Goal: Information Seeking & Learning: Learn about a topic

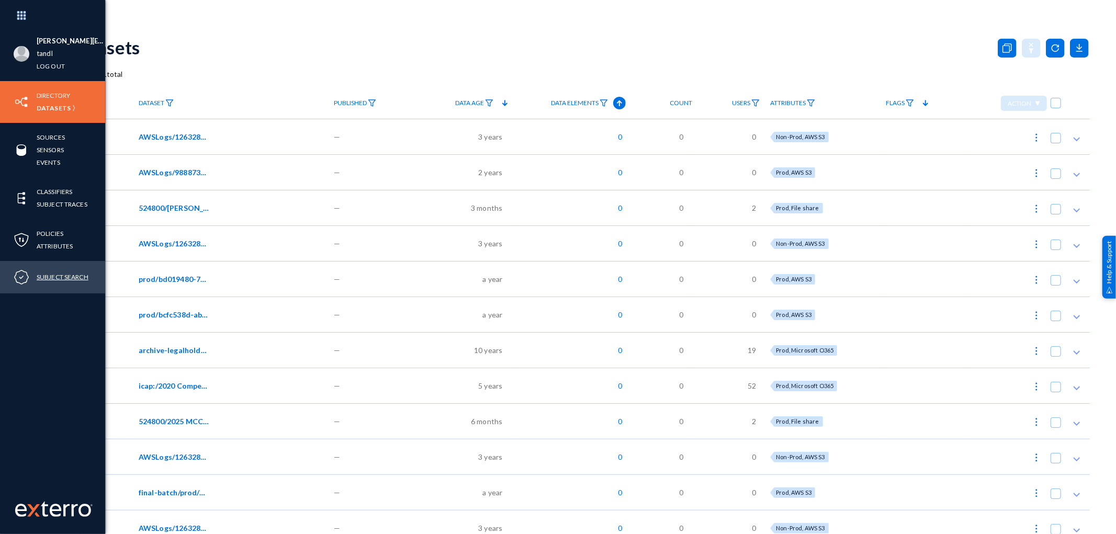
click at [58, 274] on link "Subject Search" at bounding box center [63, 277] width 52 height 12
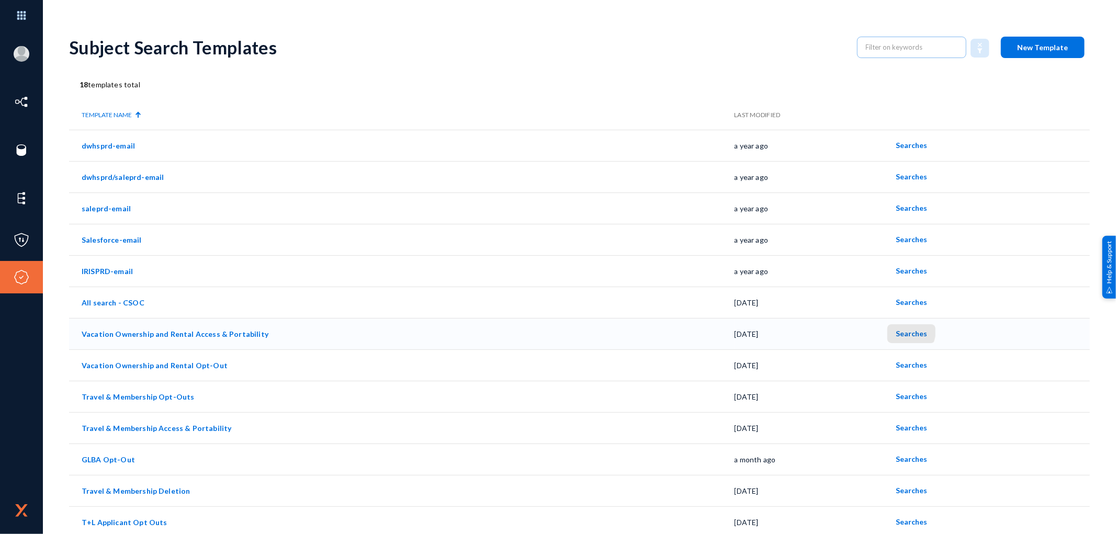
click at [896, 330] on span "Searches" at bounding box center [911, 333] width 31 height 9
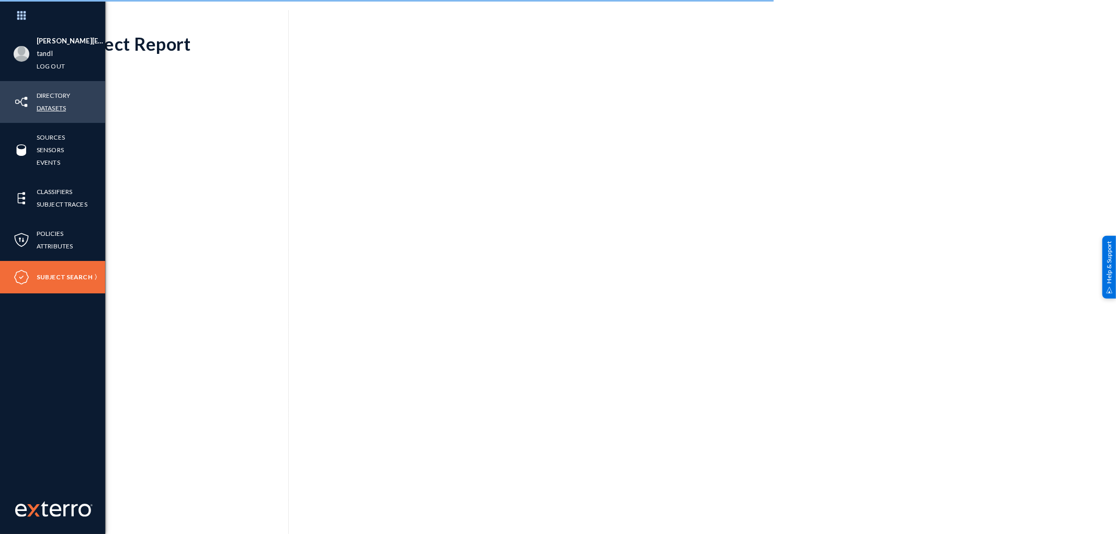
click at [63, 105] on link "Datasets" at bounding box center [51, 108] width 29 height 12
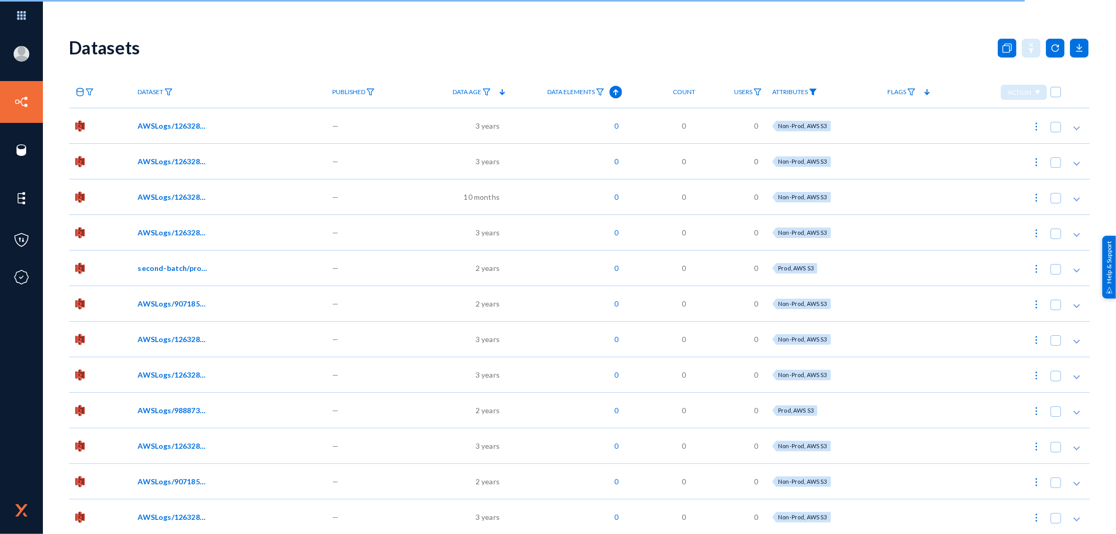
click at [813, 95] on img at bounding box center [813, 91] width 8 height 7
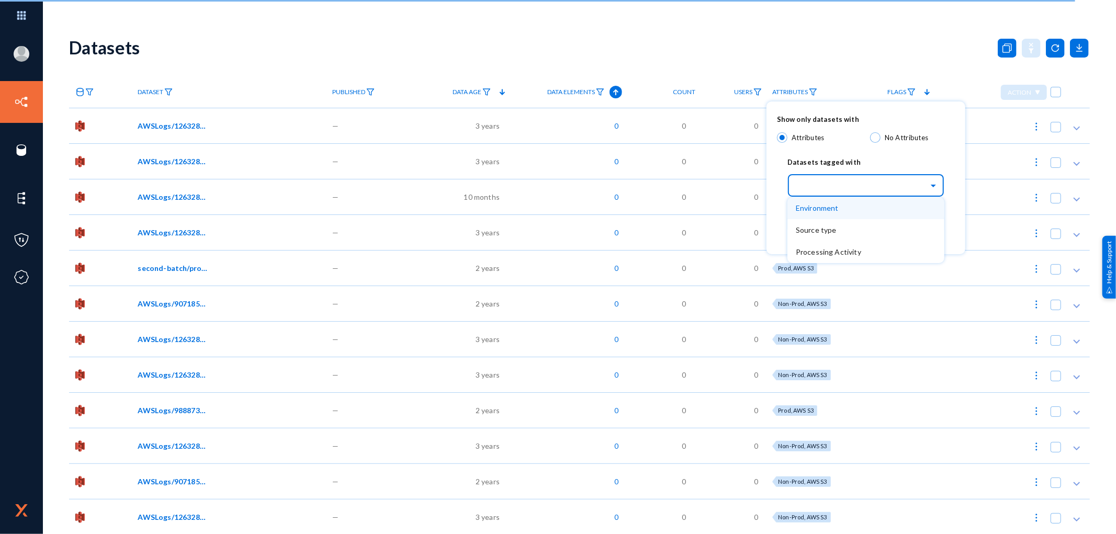
click at [827, 186] on input "text" at bounding box center [871, 185] width 147 height 18
click at [830, 232] on span "Source type" at bounding box center [816, 230] width 41 height 9
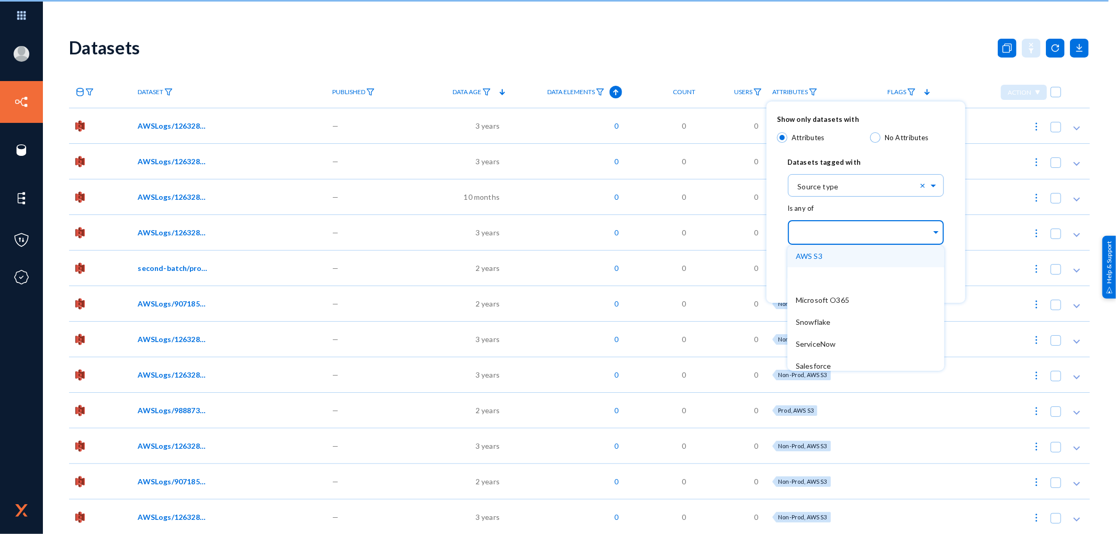
click at [830, 234] on input "text" at bounding box center [864, 234] width 136 height 10
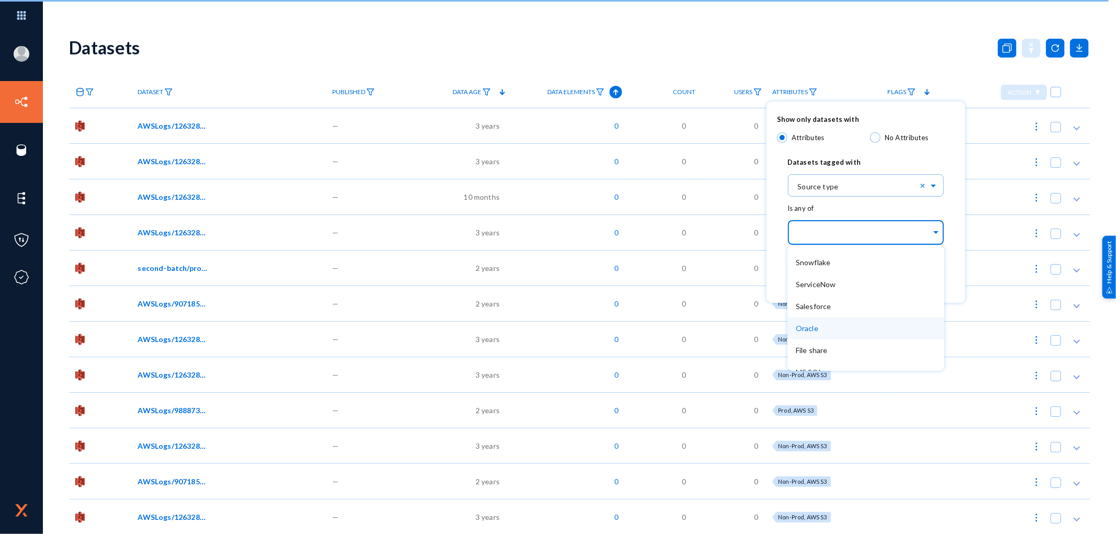
click at [822, 331] on div "Oracle" at bounding box center [866, 329] width 157 height 22
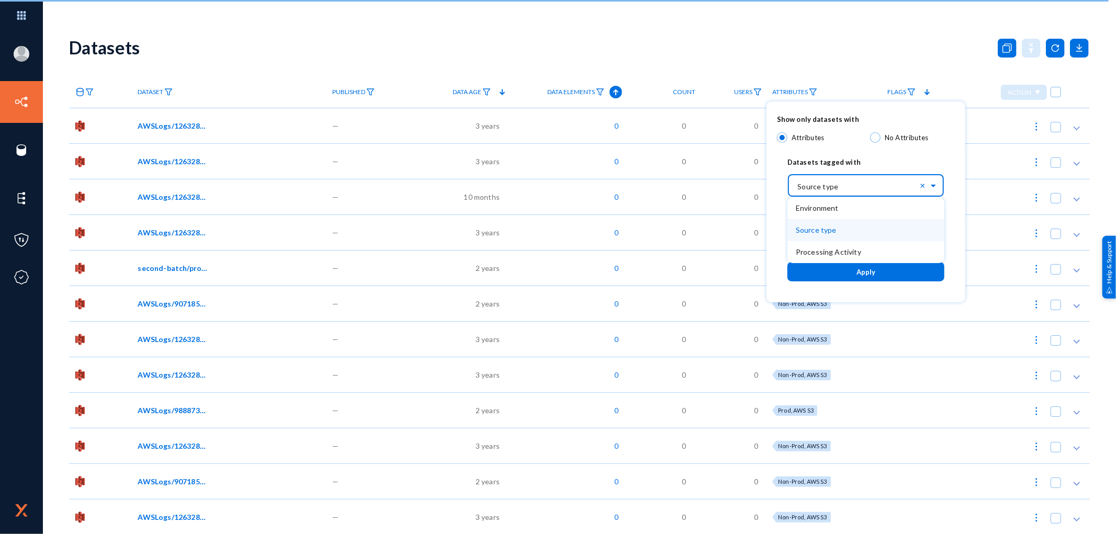
click at [844, 186] on input "text" at bounding box center [871, 185] width 147 height 18
click at [956, 262] on div "Show only datasets with Attributes No Attributes Datasets tagged with Select...…" at bounding box center [866, 202] width 199 height 201
click at [829, 185] on input "text" at bounding box center [871, 185] width 147 height 18
click at [812, 206] on span "Environment" at bounding box center [817, 208] width 43 height 9
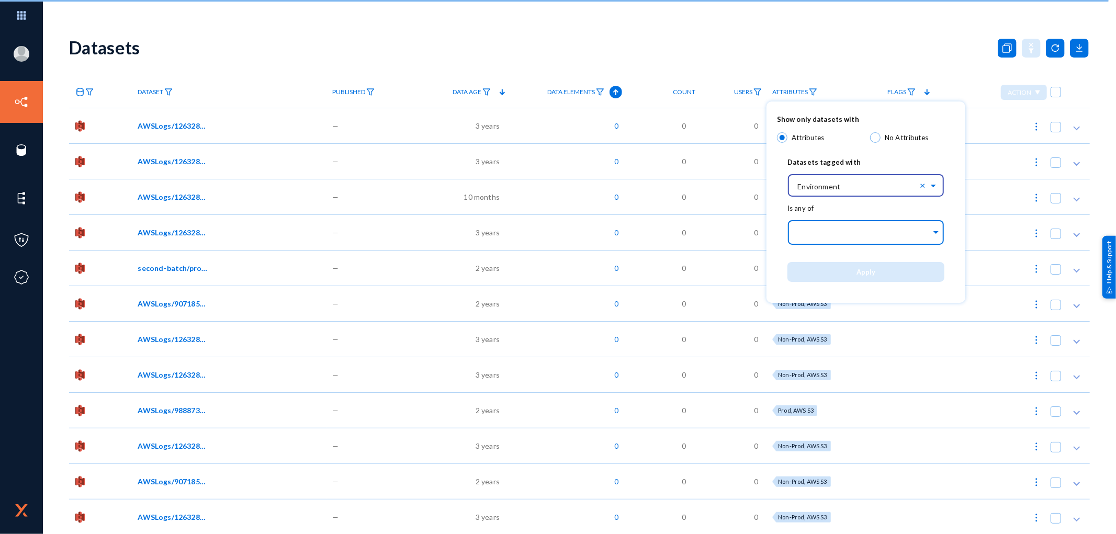
click at [824, 228] on div at bounding box center [864, 233] width 136 height 18
click at [820, 259] on div "Prod" at bounding box center [866, 256] width 157 height 22
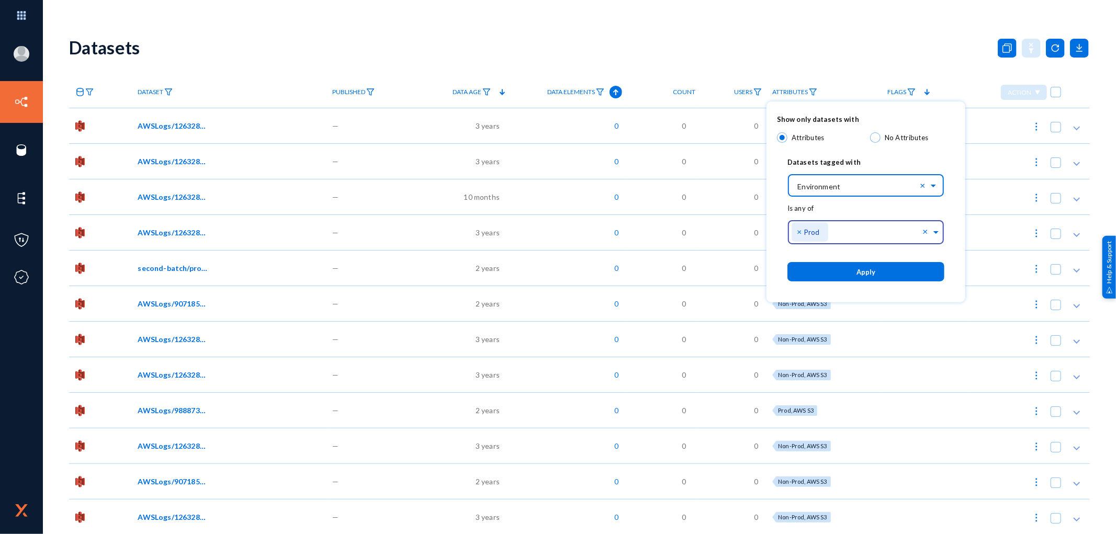
click at [833, 190] on input "text" at bounding box center [871, 185] width 147 height 18
click at [951, 238] on div "Is any of Select... × Prod ×" at bounding box center [866, 229] width 178 height 51
click at [861, 278] on button "Apply" at bounding box center [866, 271] width 157 height 19
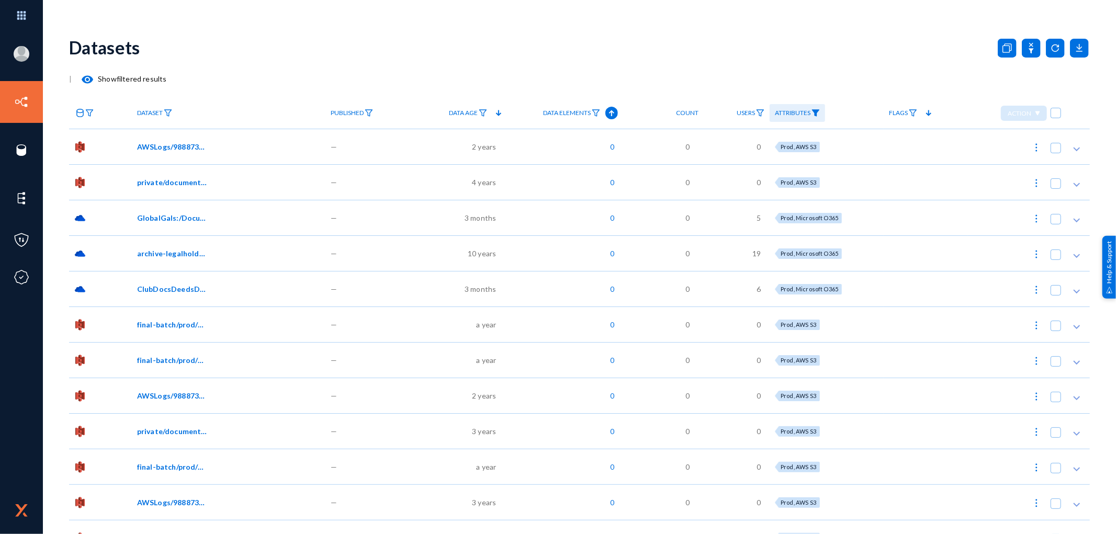
click at [814, 115] on img at bounding box center [816, 112] width 8 height 7
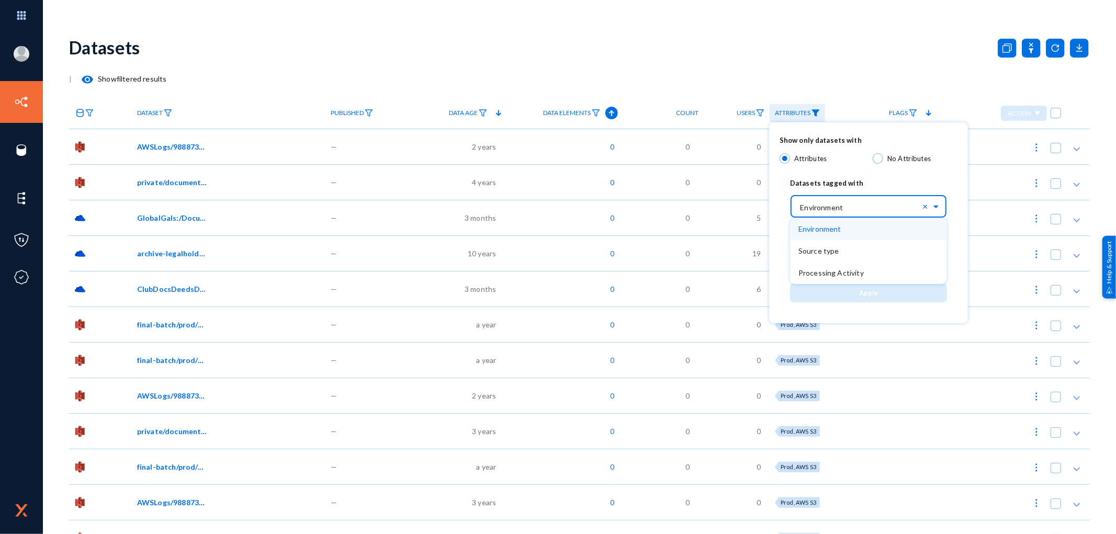
click at [839, 203] on input "text" at bounding box center [874, 206] width 147 height 18
click at [828, 250] on span "Source type" at bounding box center [819, 250] width 41 height 9
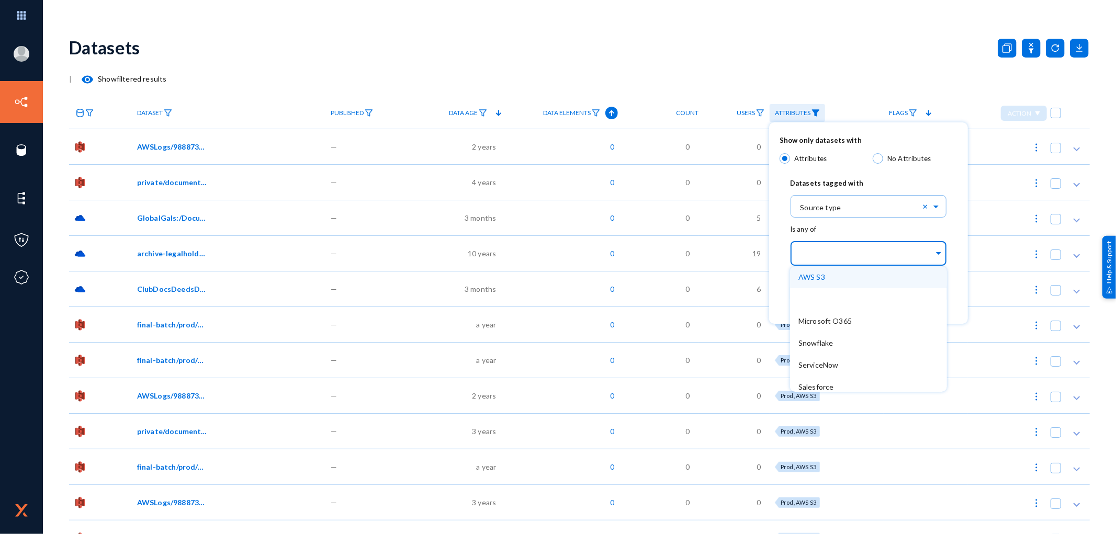
click at [828, 251] on input "text" at bounding box center [867, 255] width 136 height 10
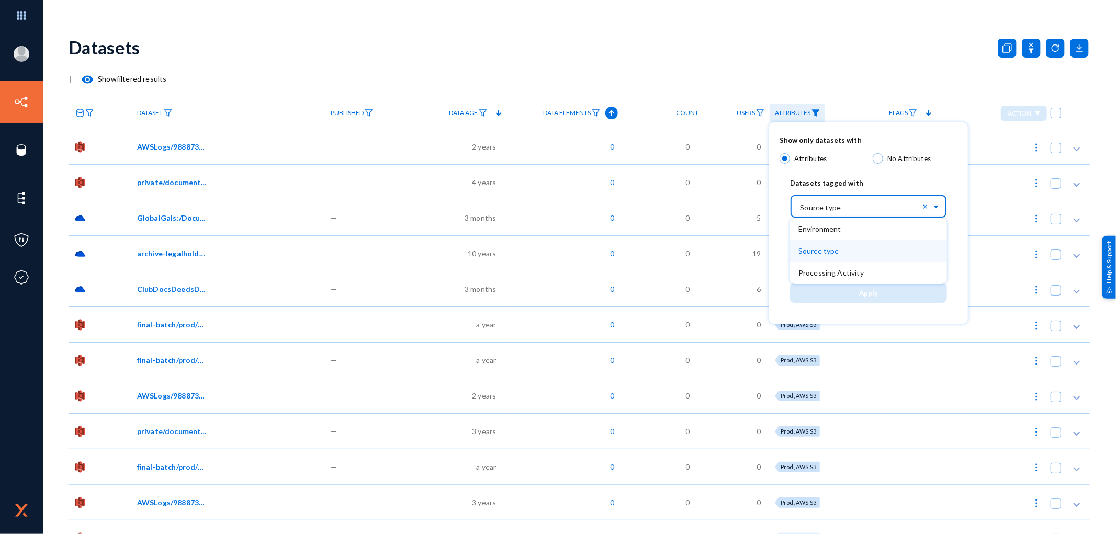
click at [834, 206] on input "text" at bounding box center [874, 206] width 147 height 18
click at [823, 227] on span "Environment" at bounding box center [820, 228] width 43 height 9
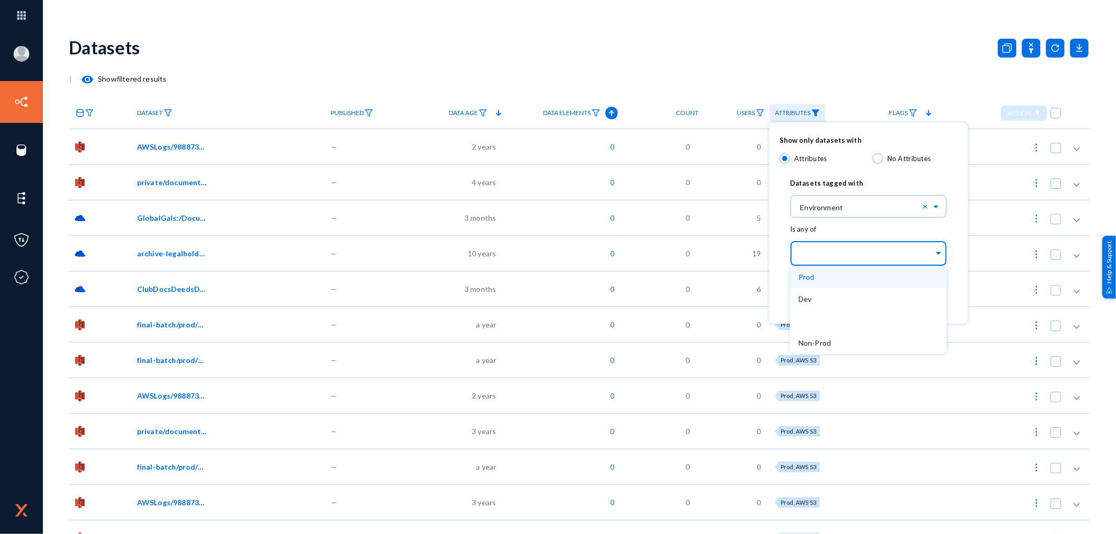
click at [821, 251] on input "text" at bounding box center [867, 255] width 136 height 10
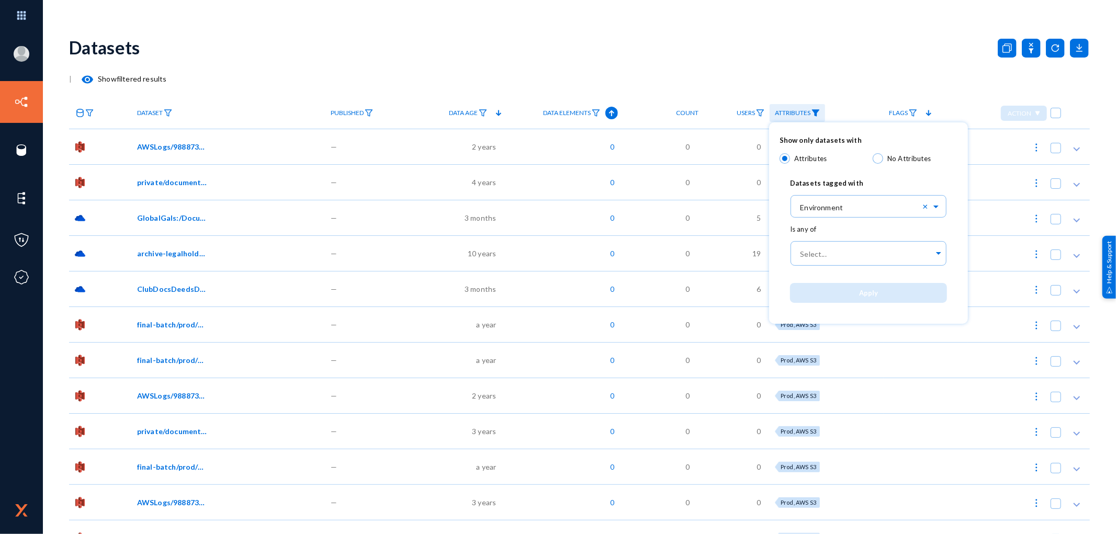
click at [958, 228] on div "Show only datasets with Attributes No Attributes Datasets tagged with Select...…" at bounding box center [868, 222] width 199 height 201
click at [87, 113] on div at bounding box center [558, 267] width 1116 height 534
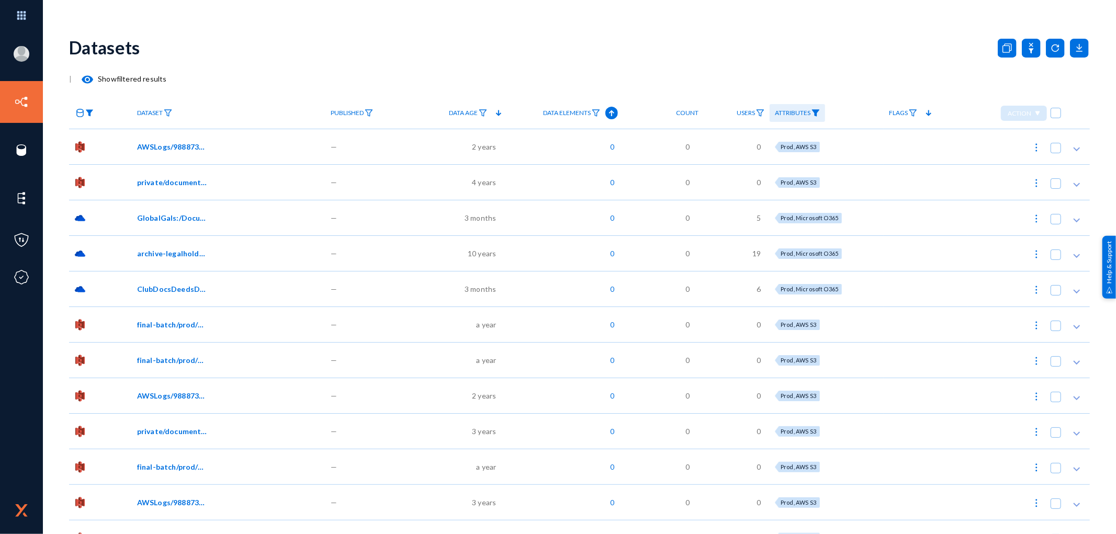
click at [86, 114] on img at bounding box center [89, 112] width 8 height 7
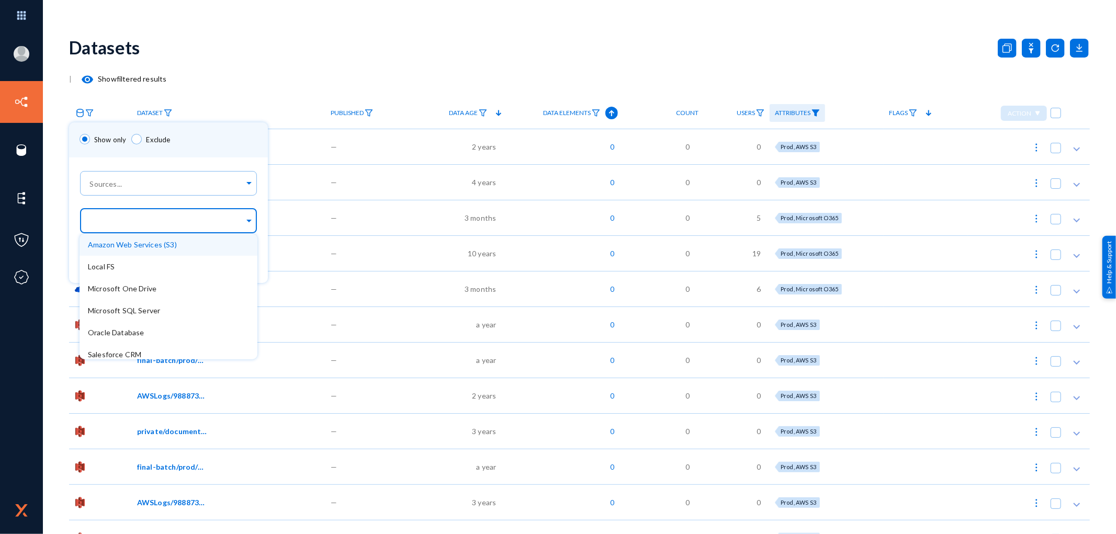
click at [128, 221] on input "text" at bounding box center [166, 222] width 156 height 10
click at [134, 331] on span "Oracle Database" at bounding box center [116, 332] width 56 height 9
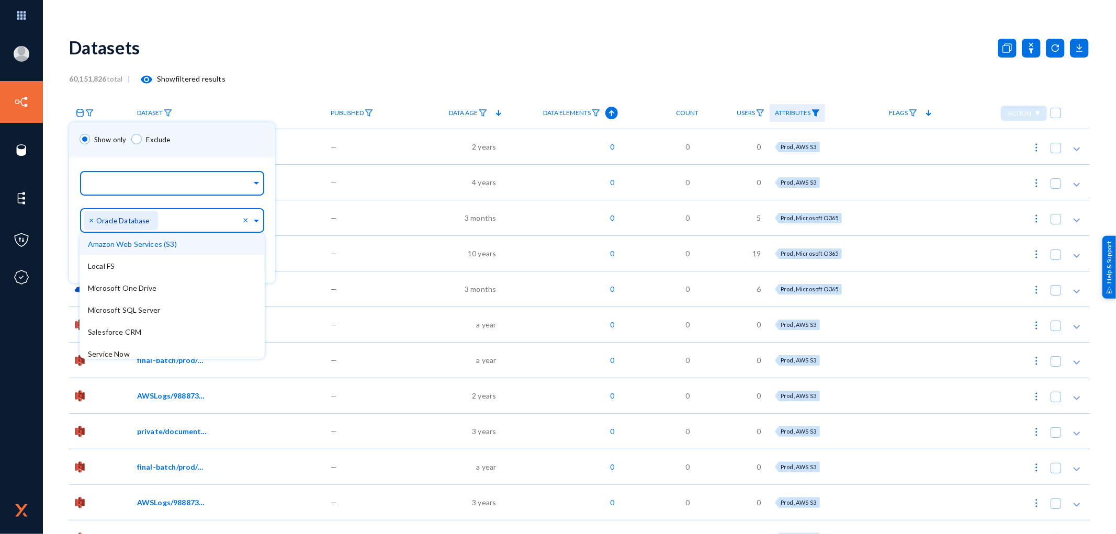
click at [145, 187] on input "text" at bounding box center [170, 185] width 164 height 10
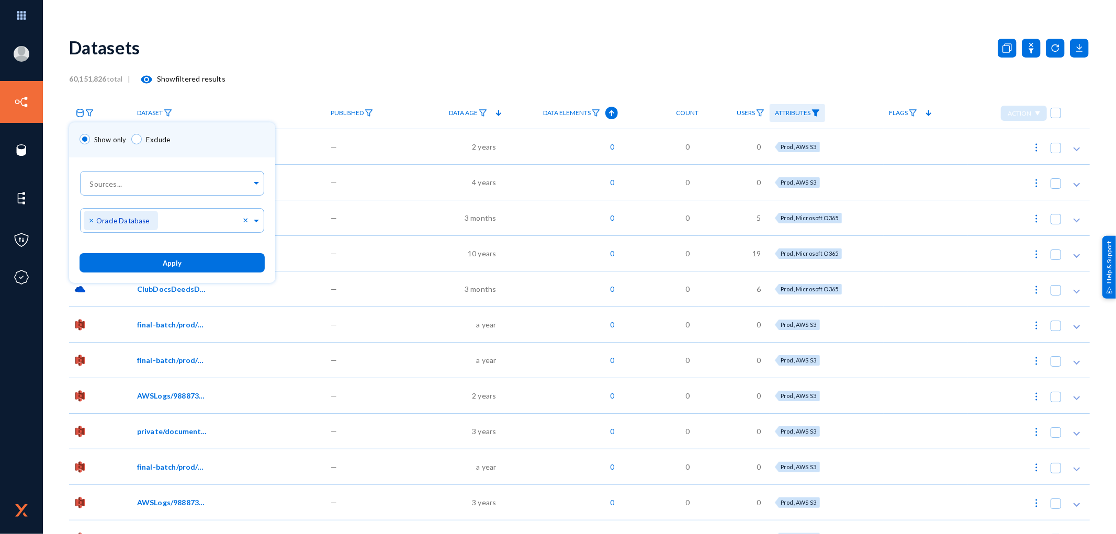
click at [212, 145] on div "Show only Exclude" at bounding box center [172, 139] width 206 height 35
click at [168, 262] on span "Apply" at bounding box center [172, 263] width 19 height 8
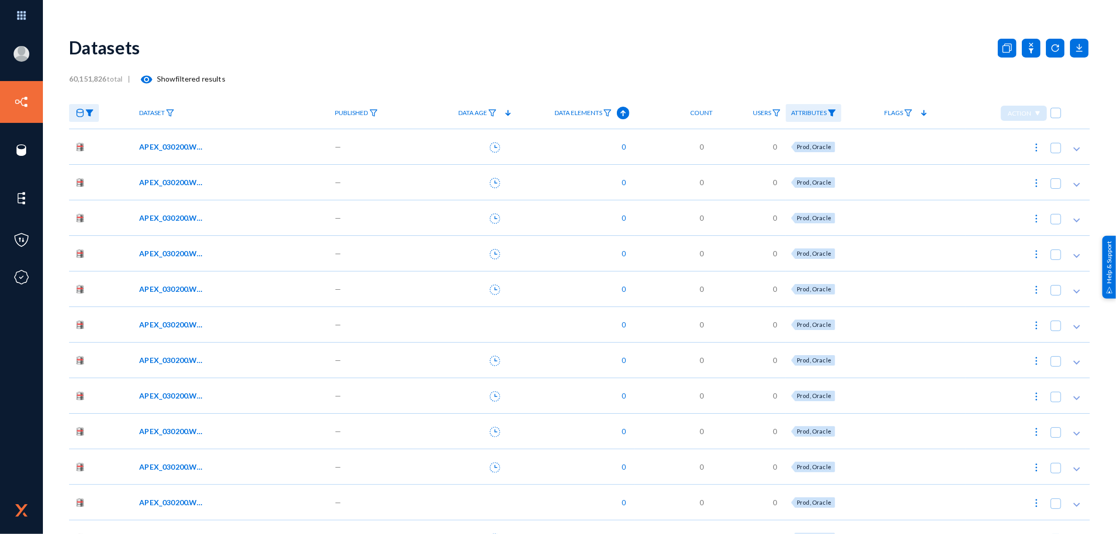
click at [834, 111] on img at bounding box center [832, 112] width 8 height 7
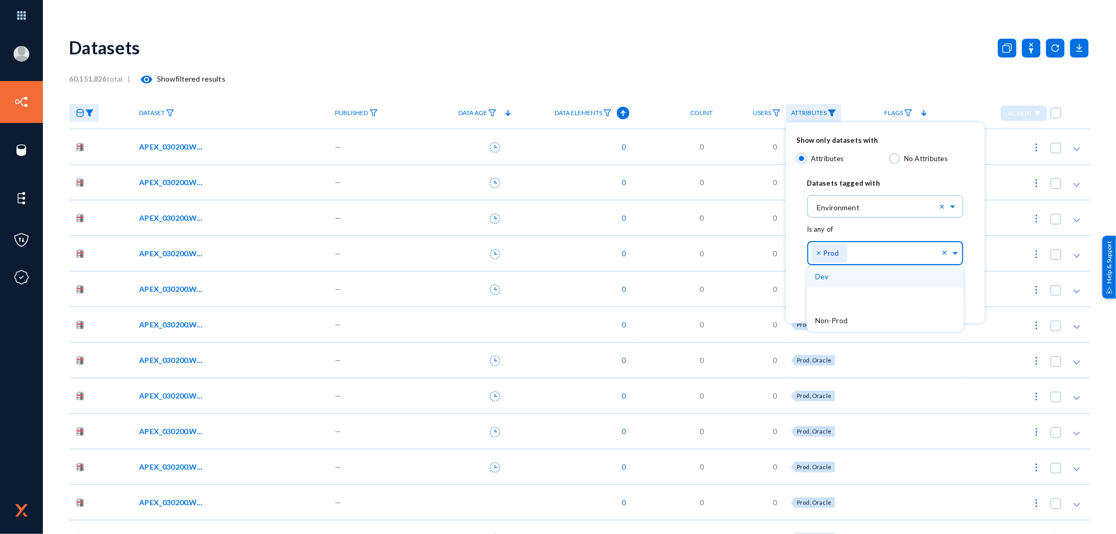
click at [870, 257] on input "text" at bounding box center [896, 256] width 91 height 10
click at [976, 255] on div "Show only datasets with Attributes No Attributes Datasets tagged with Select...…" at bounding box center [885, 222] width 199 height 201
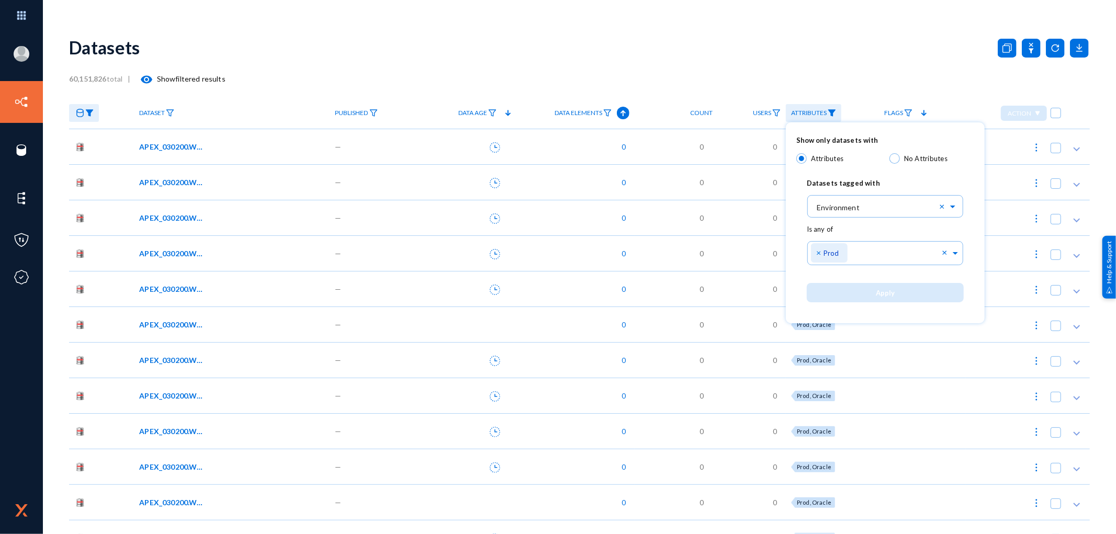
click at [1026, 48] on div at bounding box center [558, 267] width 1116 height 534
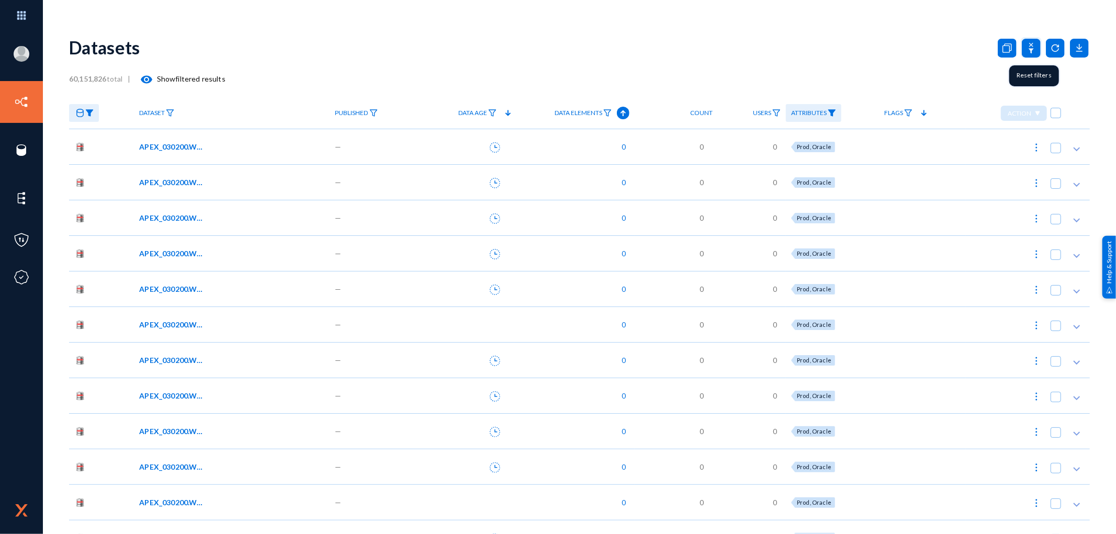
click at [1029, 48] on icon at bounding box center [1031, 48] width 5 height 10
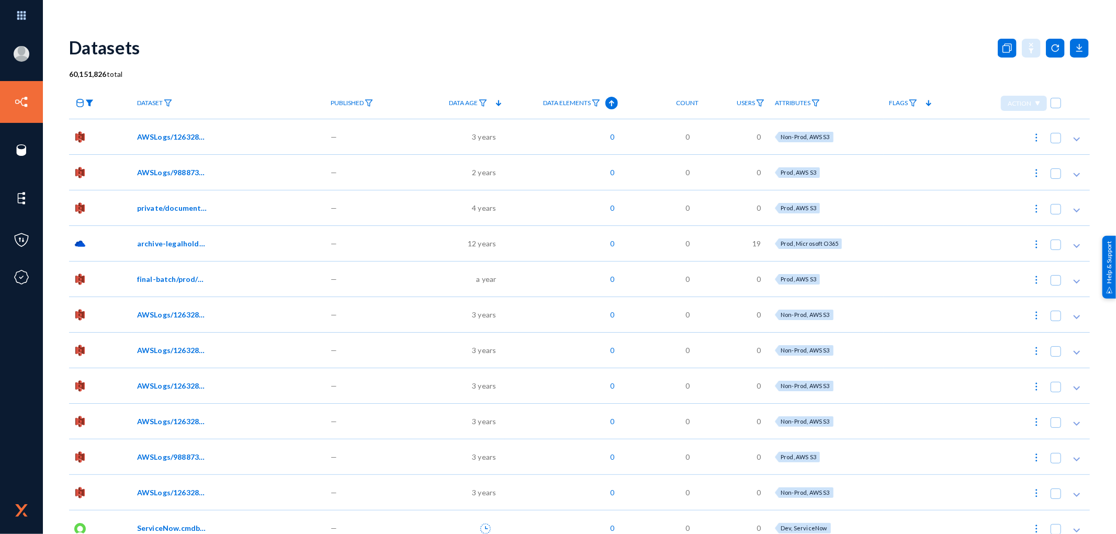
click at [89, 103] on img at bounding box center [89, 102] width 8 height 7
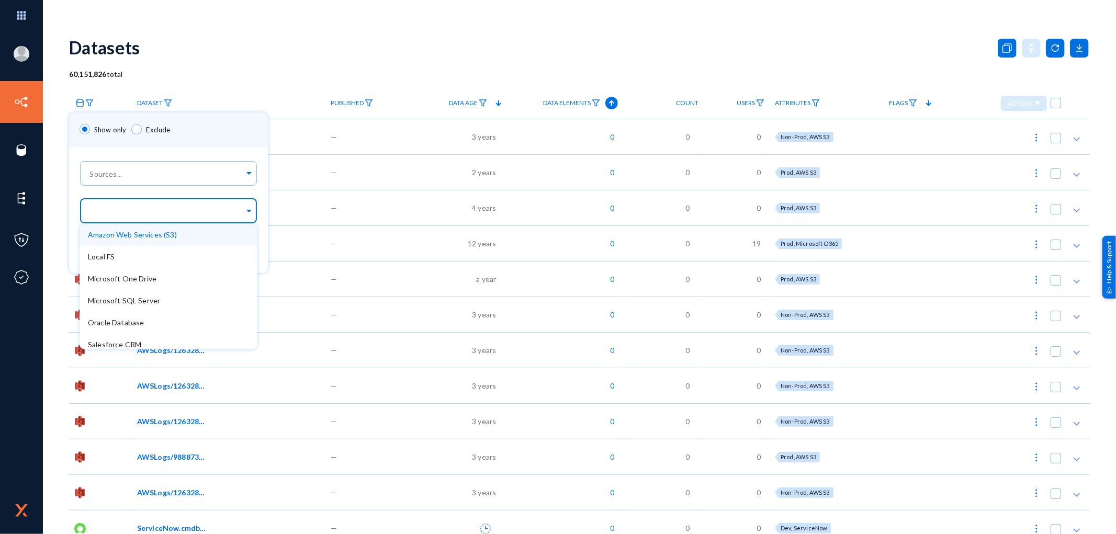
click at [131, 206] on div at bounding box center [166, 212] width 156 height 18
click at [120, 320] on span "Oracle Database" at bounding box center [116, 322] width 56 height 9
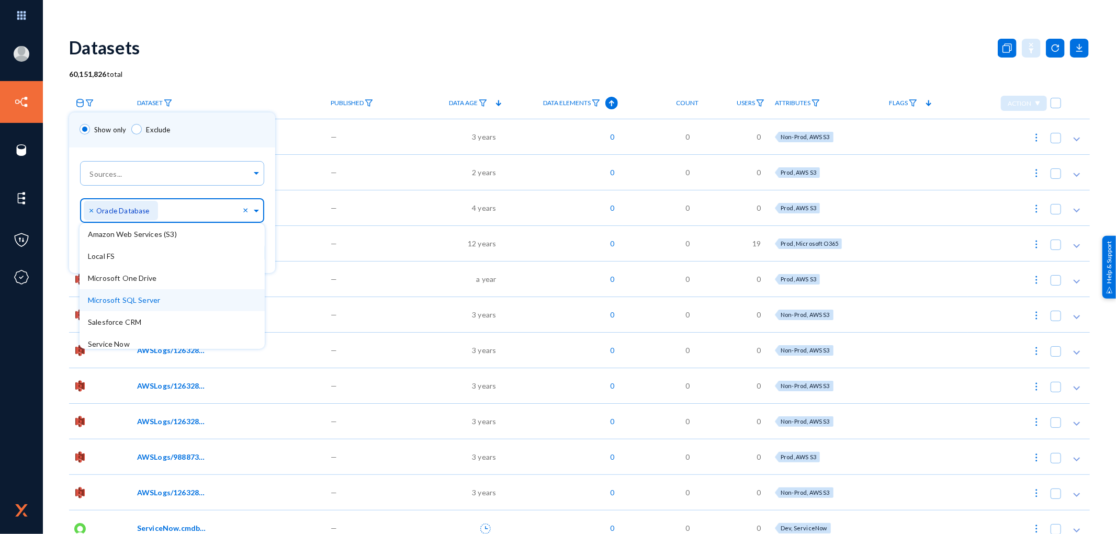
click at [264, 262] on div "Apply" at bounding box center [172, 253] width 206 height 40
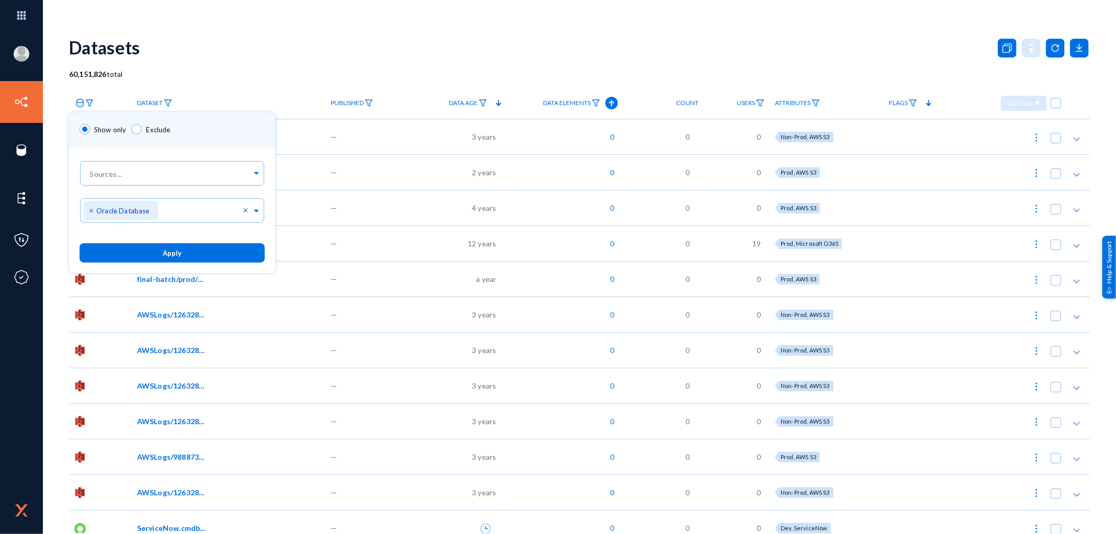
click at [264, 262] on div "Apply" at bounding box center [172, 253] width 206 height 40
click at [179, 255] on button "Apply" at bounding box center [172, 252] width 185 height 19
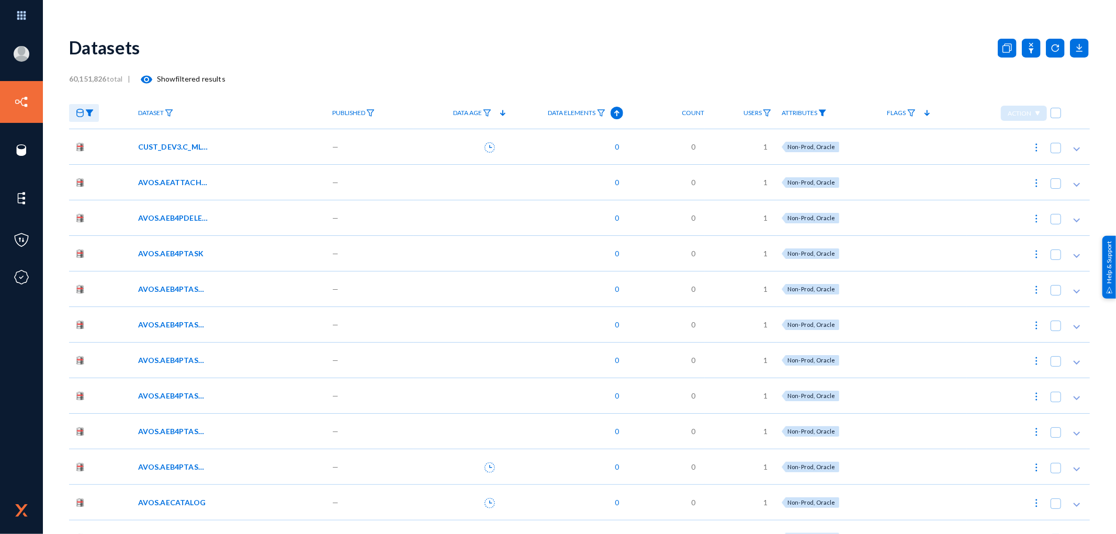
click at [824, 110] on img at bounding box center [822, 112] width 8 height 7
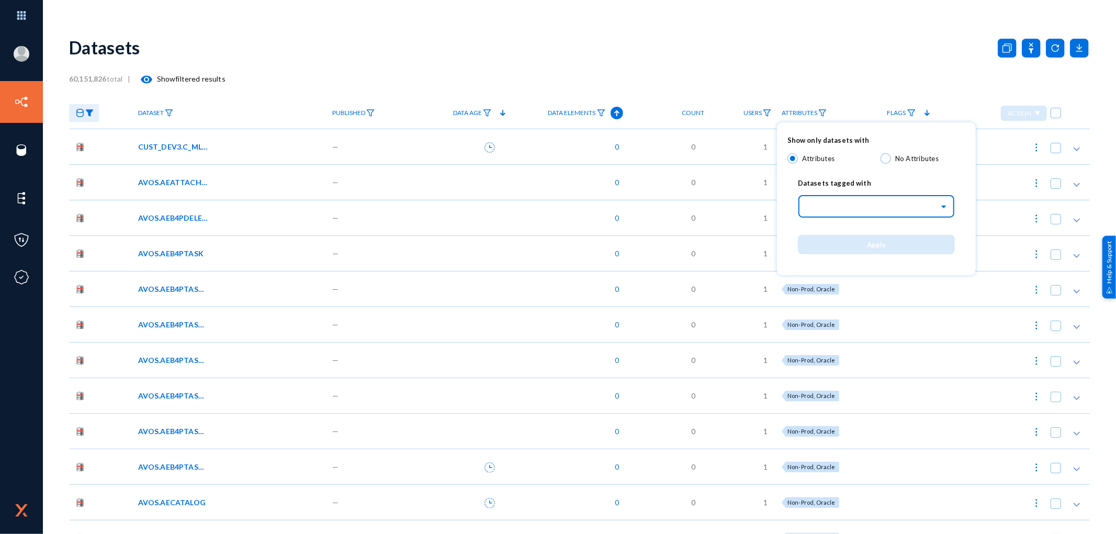
click at [832, 205] on div "Select..." at bounding box center [872, 205] width 133 height 12
click at [839, 229] on span "Environment" at bounding box center [827, 228] width 43 height 9
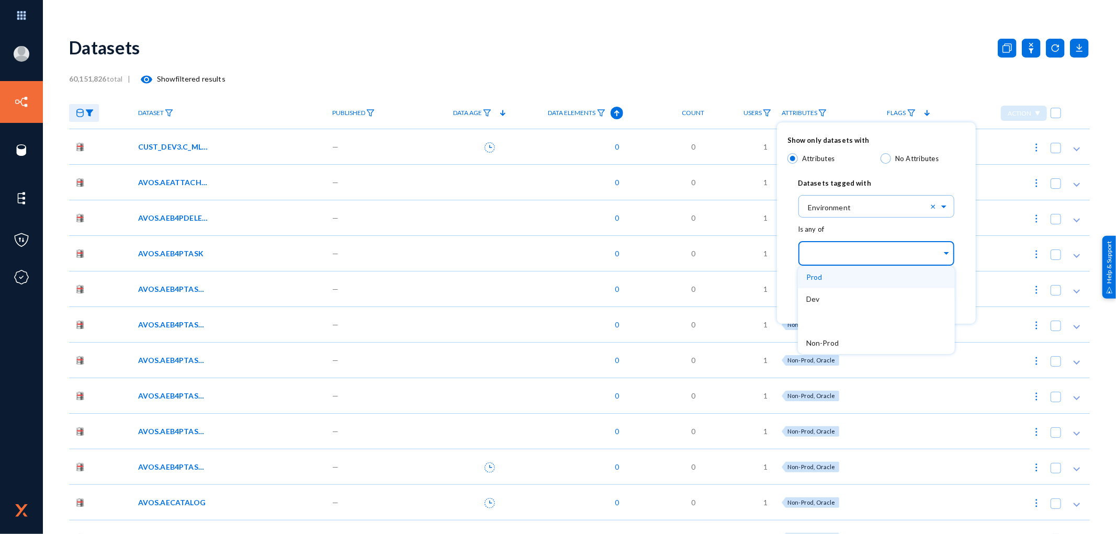
click at [834, 252] on input "text" at bounding box center [874, 255] width 136 height 10
click at [832, 276] on div "Prod" at bounding box center [876, 277] width 157 height 22
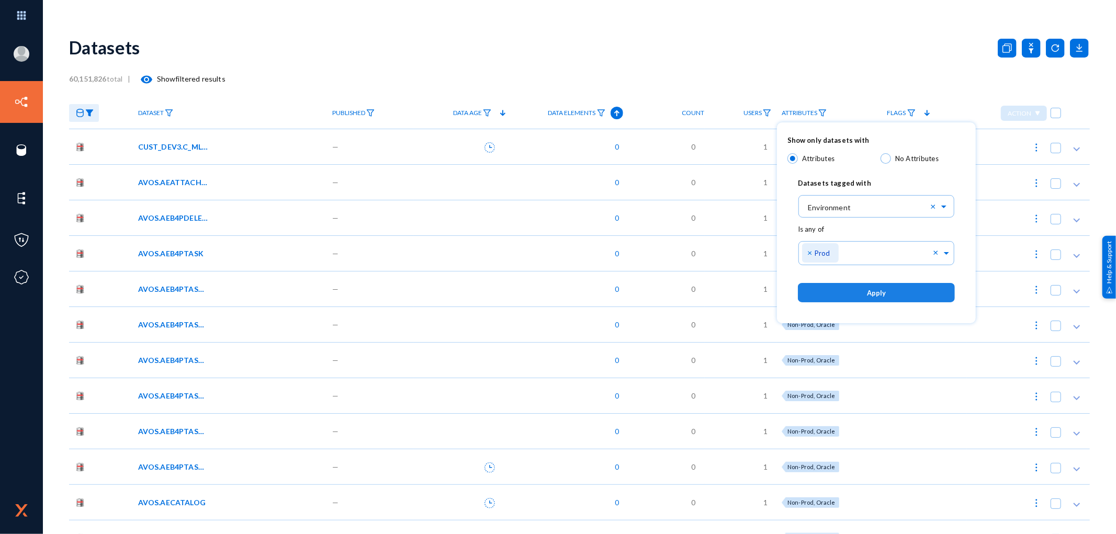
click at [875, 293] on span "Apply" at bounding box center [876, 293] width 19 height 8
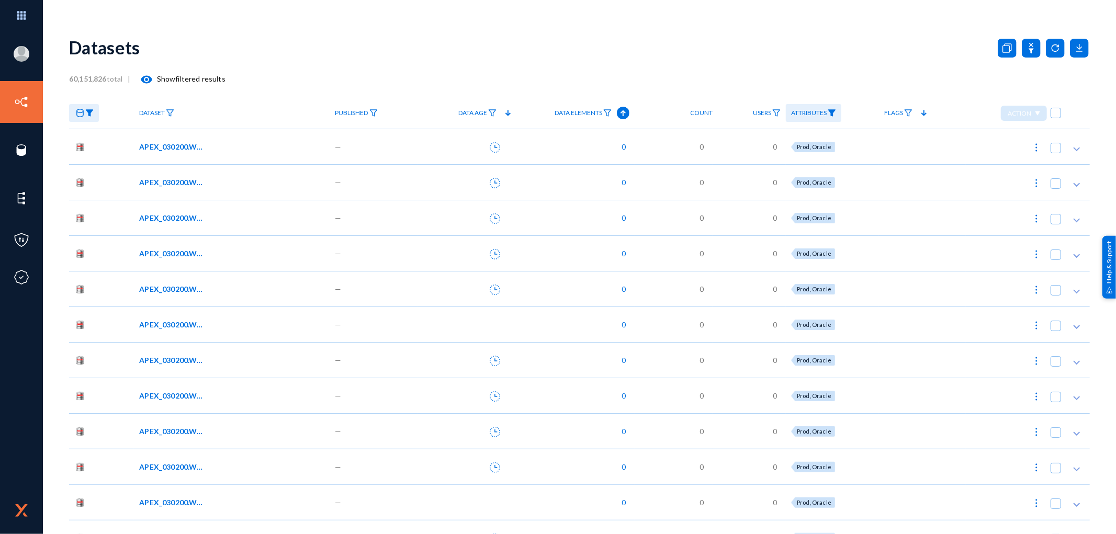
click at [836, 111] on img at bounding box center [832, 112] width 8 height 7
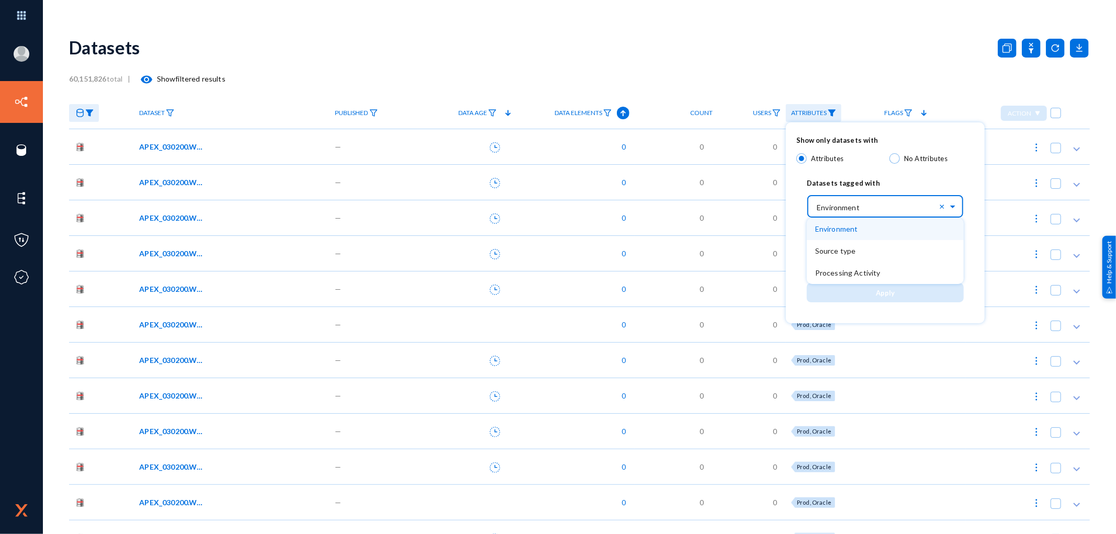
click at [863, 210] on input "text" at bounding box center [890, 206] width 147 height 18
click at [834, 274] on span "Processing Activity" at bounding box center [847, 272] width 65 height 9
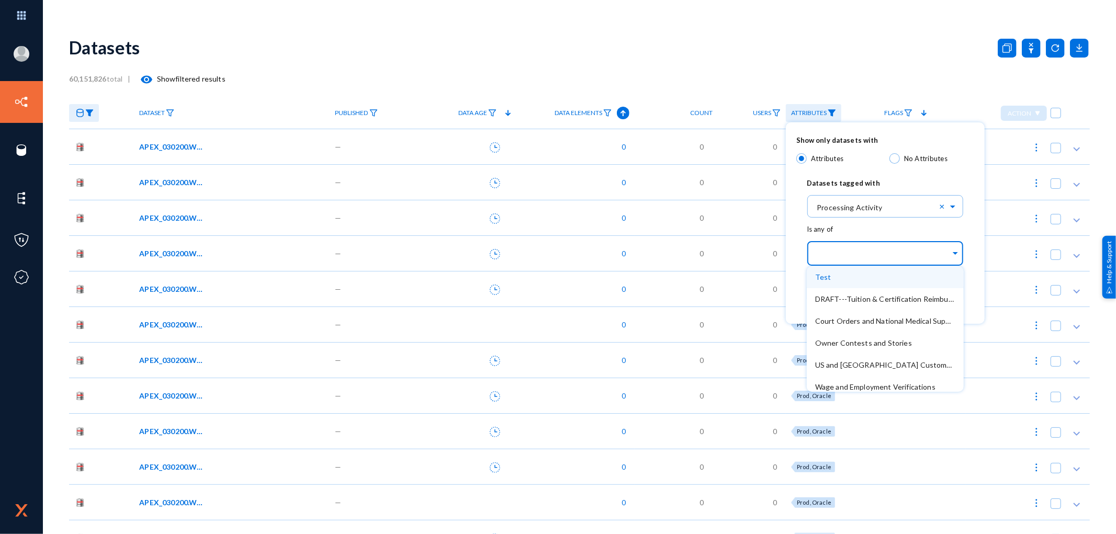
click at [846, 255] on input "text" at bounding box center [883, 255] width 136 height 10
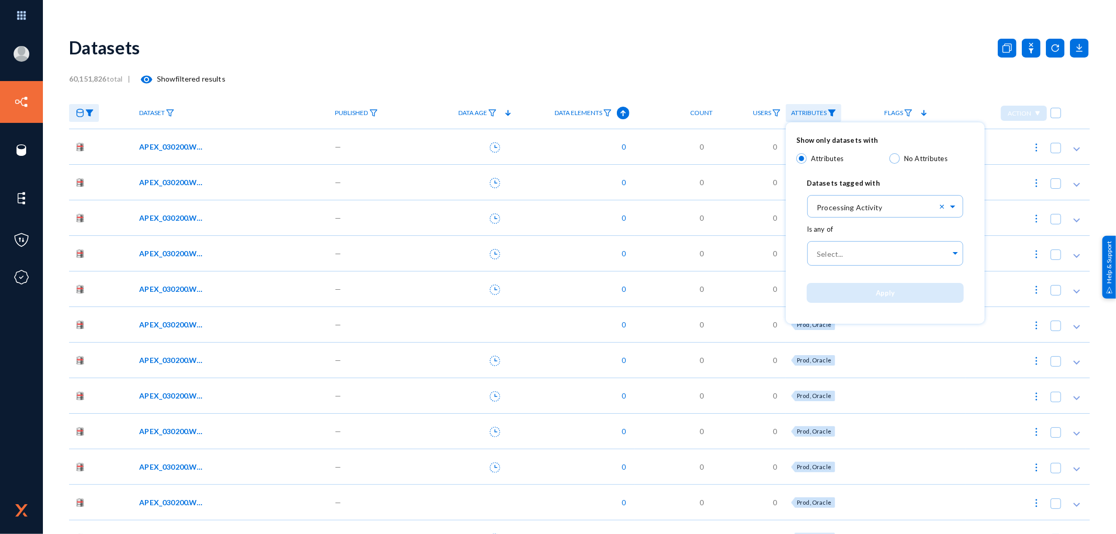
click at [969, 233] on div "Is any of Select..." at bounding box center [885, 249] width 178 height 51
click at [846, 205] on input "text" at bounding box center [890, 206] width 147 height 18
click at [860, 205] on input "text" at bounding box center [890, 206] width 147 height 18
click at [981, 206] on div "Show only datasets with Attributes No Attributes Datasets tagged with Select...…" at bounding box center [885, 222] width 199 height 201
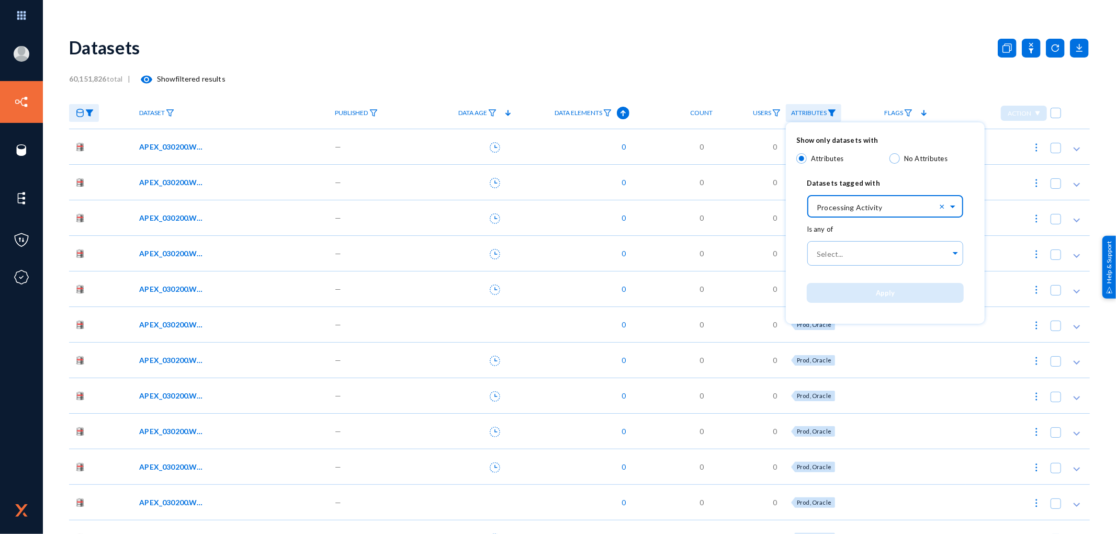
click at [929, 210] on input "text" at bounding box center [890, 206] width 147 height 18
click at [848, 231] on span "Environment" at bounding box center [836, 228] width 43 height 9
click at [848, 231] on div "Is any of" at bounding box center [885, 229] width 157 height 10
click at [855, 208] on input "text" at bounding box center [890, 206] width 147 height 18
click at [86, 114] on div at bounding box center [558, 267] width 1116 height 534
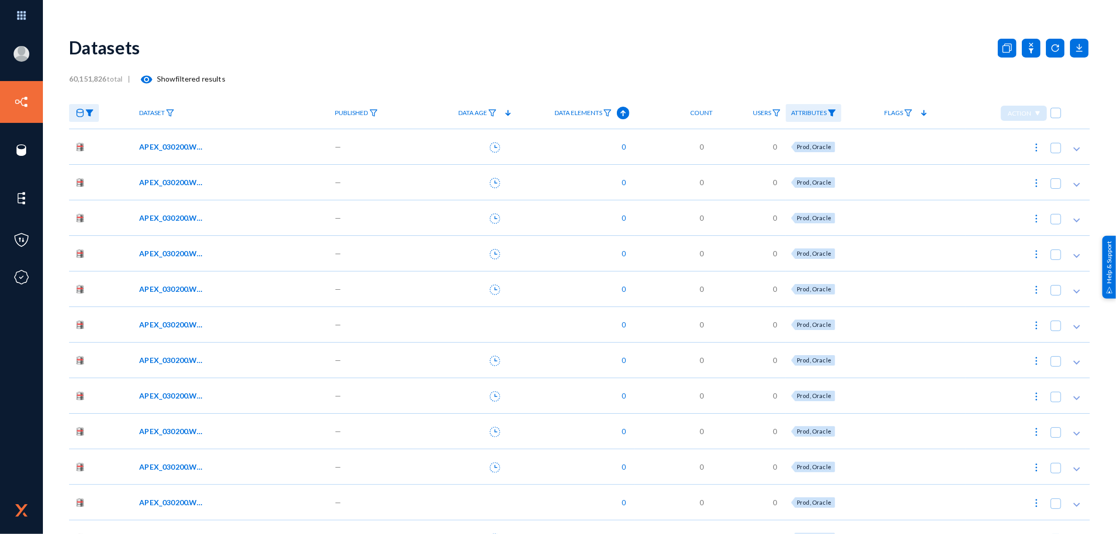
click at [828, 115] on img at bounding box center [832, 112] width 8 height 7
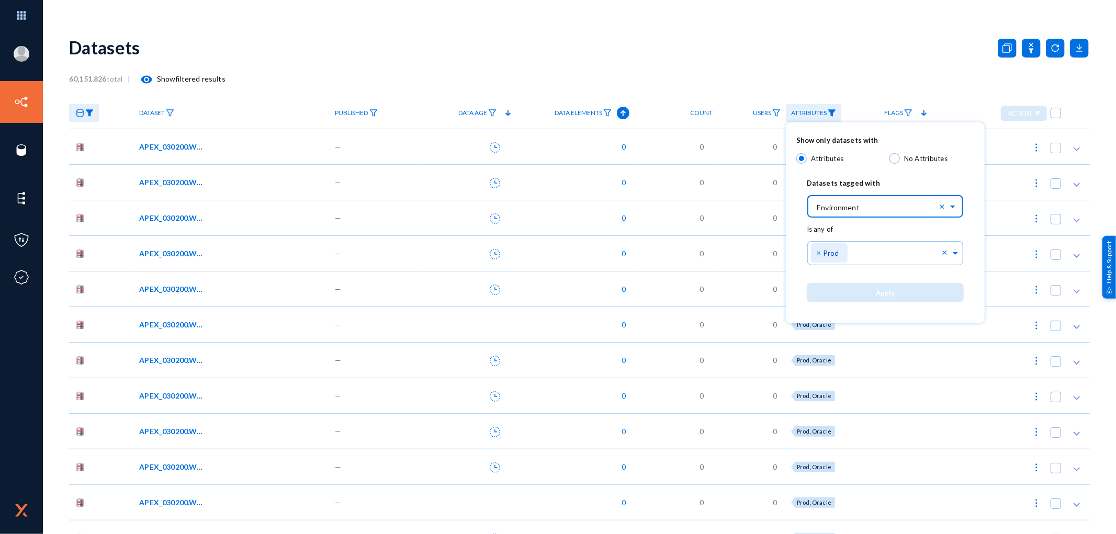
click at [854, 210] on input "text" at bounding box center [890, 206] width 147 height 18
click at [870, 207] on input "text" at bounding box center [890, 206] width 147 height 18
click at [830, 253] on span "Source type" at bounding box center [835, 250] width 41 height 9
click at [829, 253] on input "text" at bounding box center [883, 255] width 136 height 10
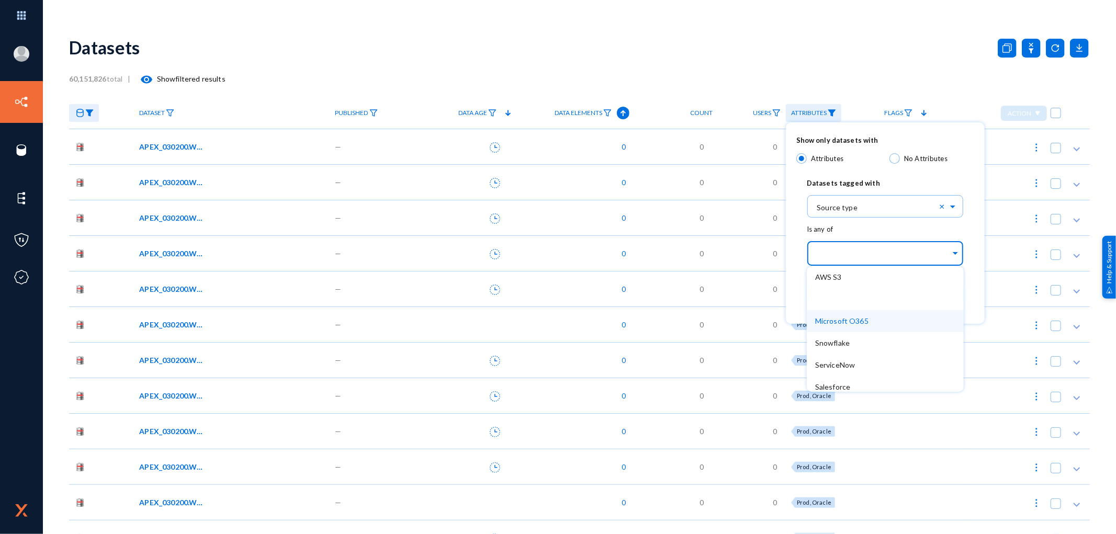
drag, startPoint x: 960, startPoint y: 307, endPoint x: 960, endPoint y: 331, distance: 24.1
click at [960, 331] on div "AWS S3 Microsoft O365 Snowflake ServiceNow Salesforce Oracle File share MS SQL …" at bounding box center [885, 376] width 157 height 220
click at [92, 117] on div at bounding box center [558, 267] width 1116 height 534
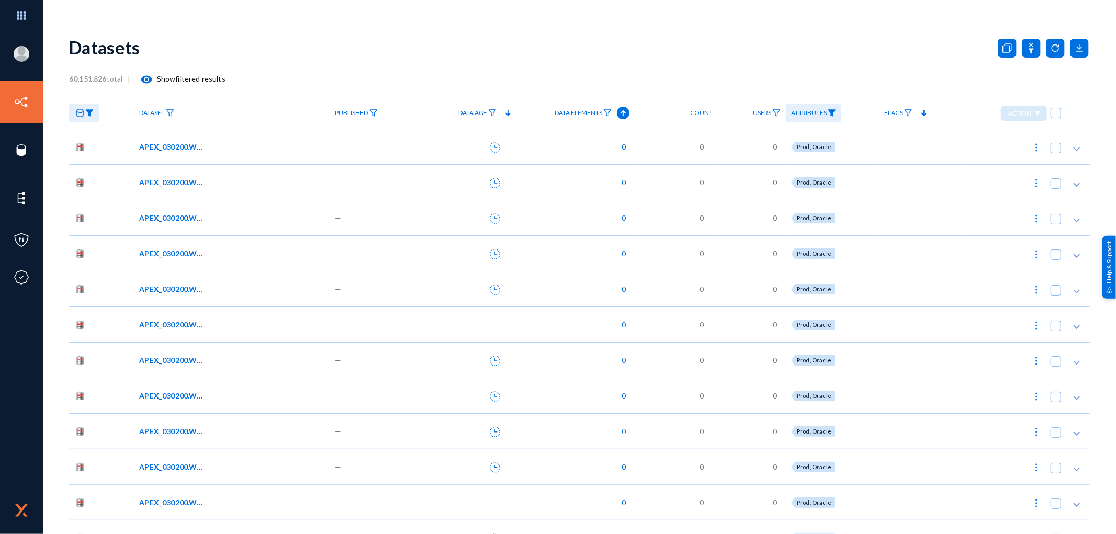
click at [92, 117] on link at bounding box center [84, 113] width 30 height 18
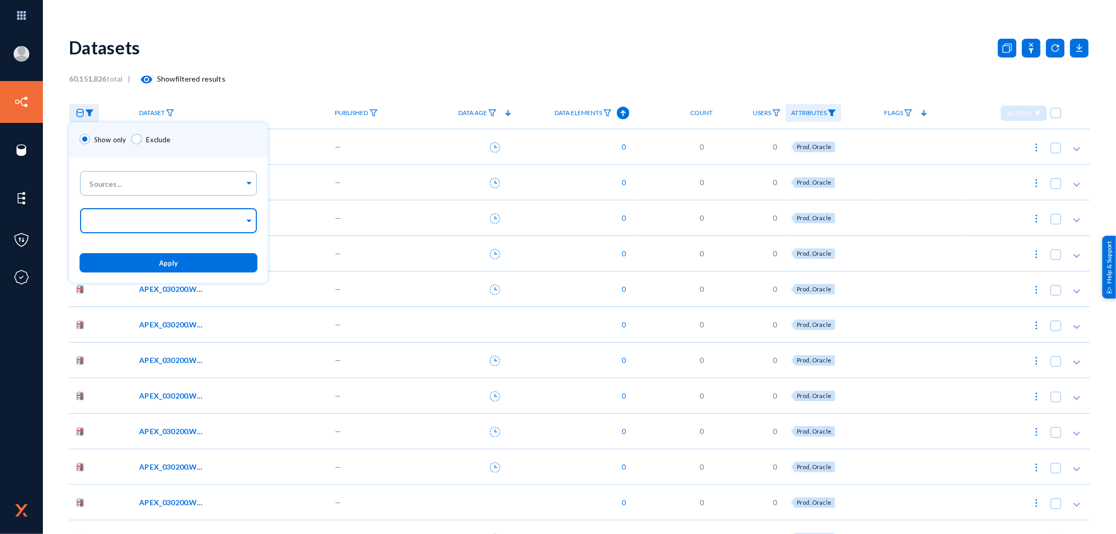
click at [245, 221] on span at bounding box center [248, 219] width 9 height 11
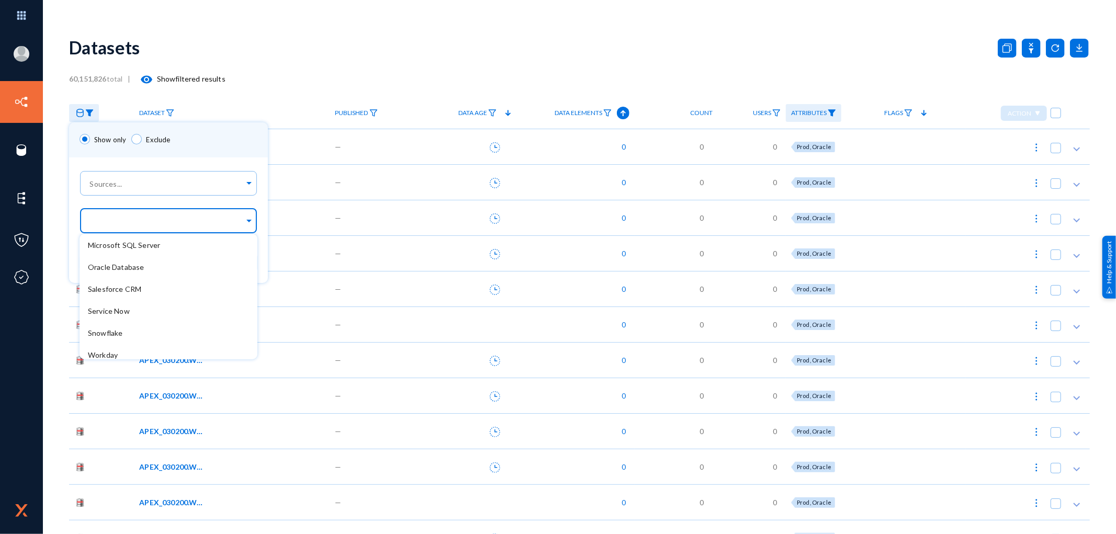
scroll to position [72, 0]
click at [829, 116] on div at bounding box center [558, 267] width 1116 height 534
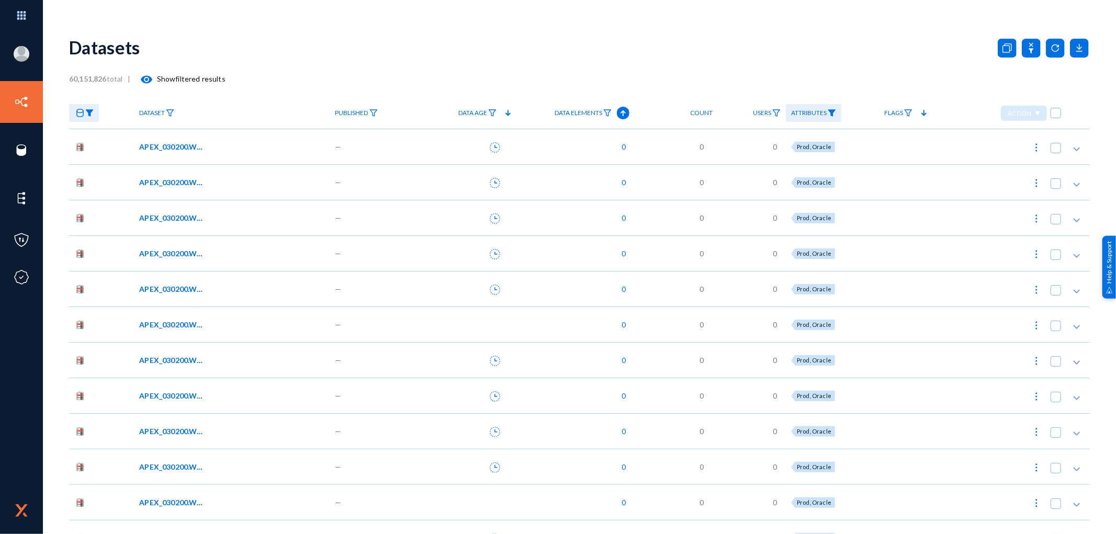
click at [829, 116] on img at bounding box center [832, 112] width 8 height 7
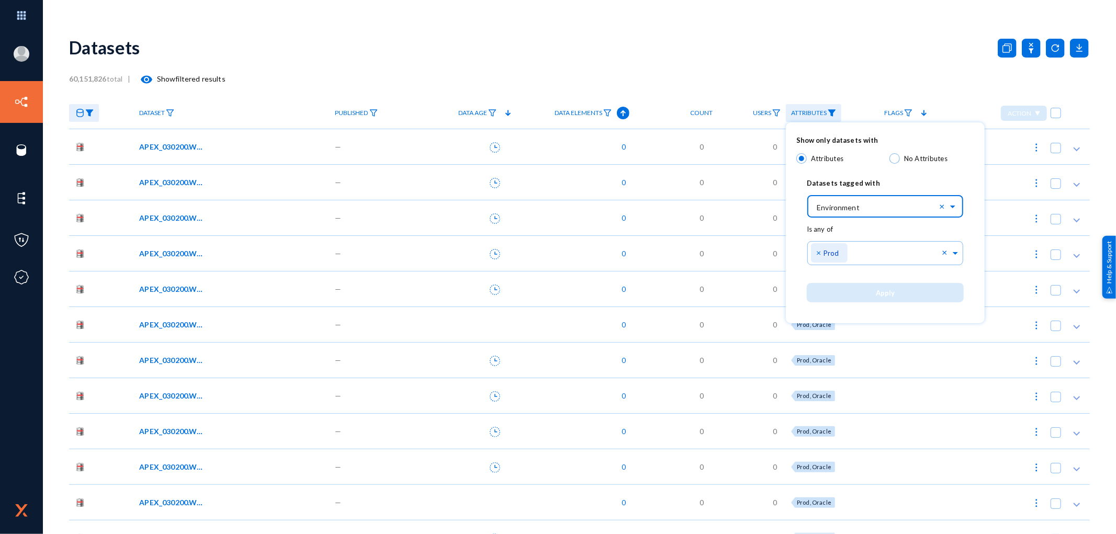
click at [954, 205] on span at bounding box center [954, 205] width 12 height 7
click at [854, 248] on span "Source type" at bounding box center [835, 250] width 41 height 9
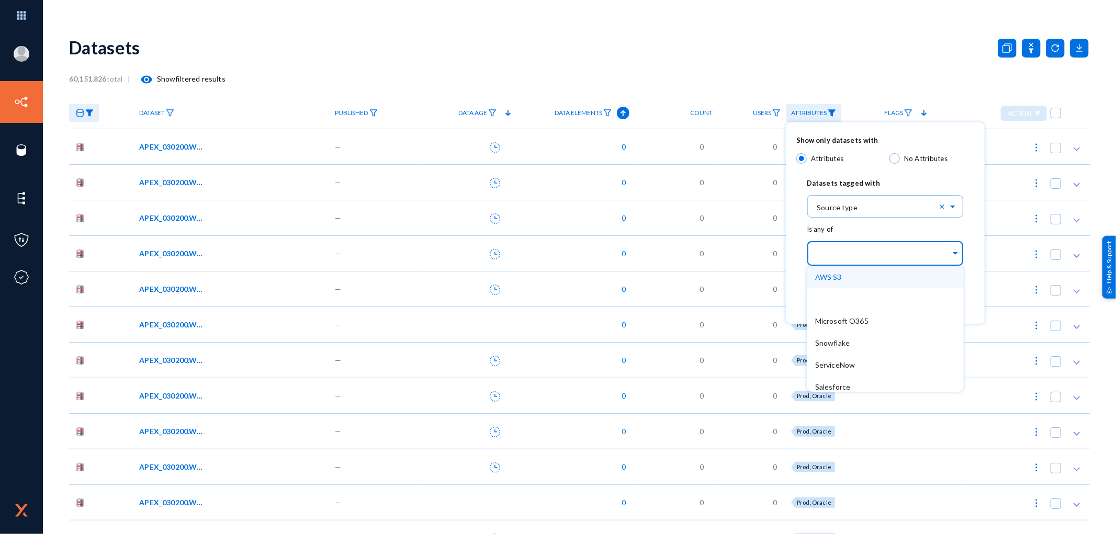
click at [954, 256] on span at bounding box center [955, 251] width 9 height 11
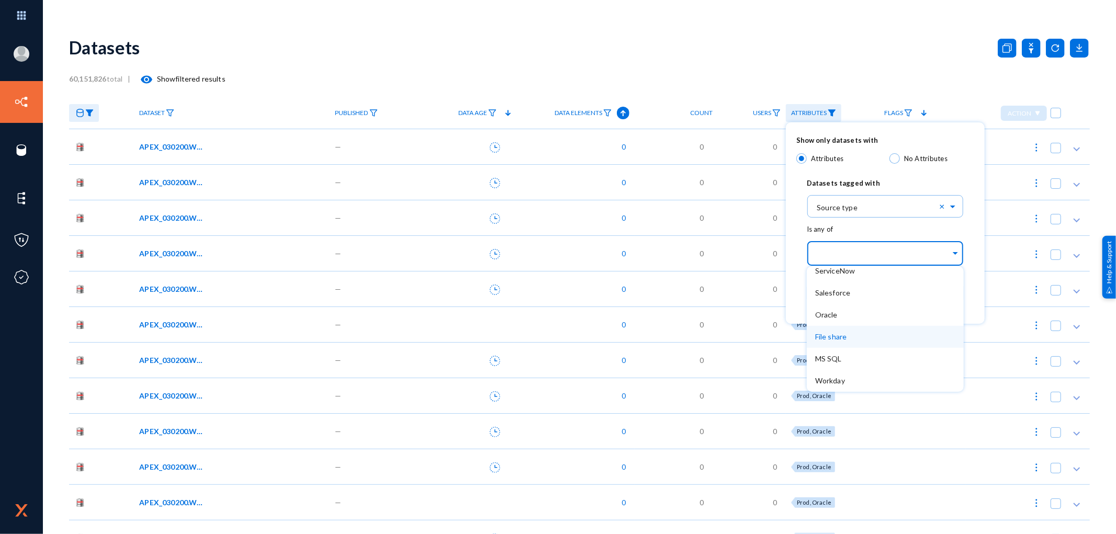
click at [93, 118] on div at bounding box center [558, 267] width 1116 height 534
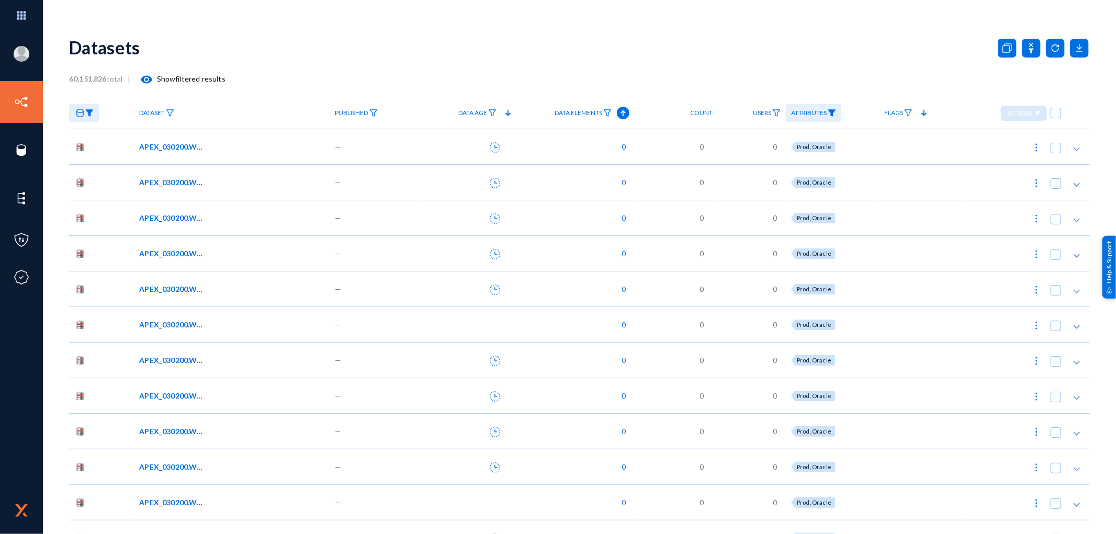
click at [92, 118] on link at bounding box center [84, 113] width 30 height 18
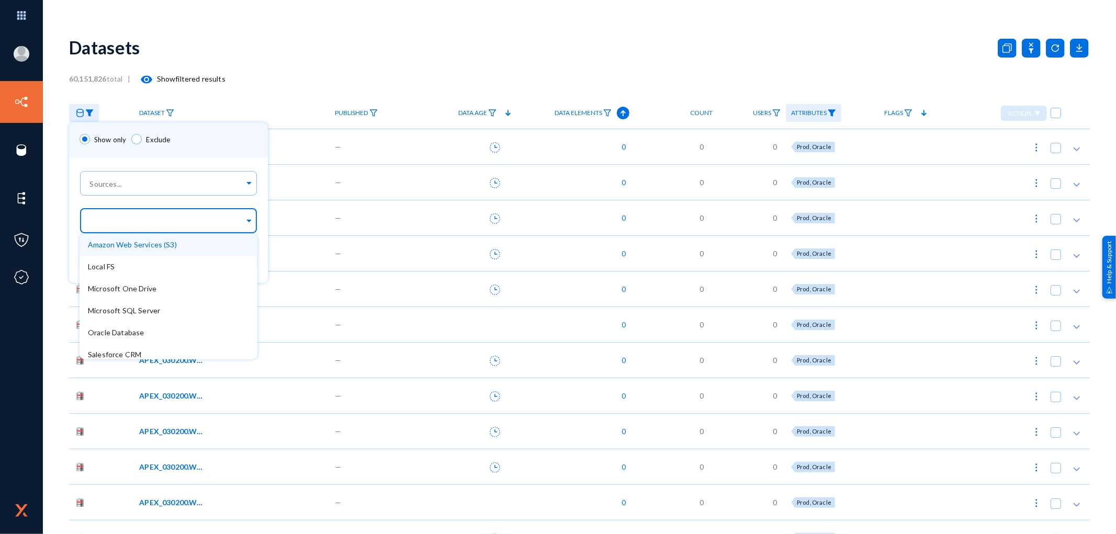
click at [249, 221] on span at bounding box center [248, 219] width 9 height 11
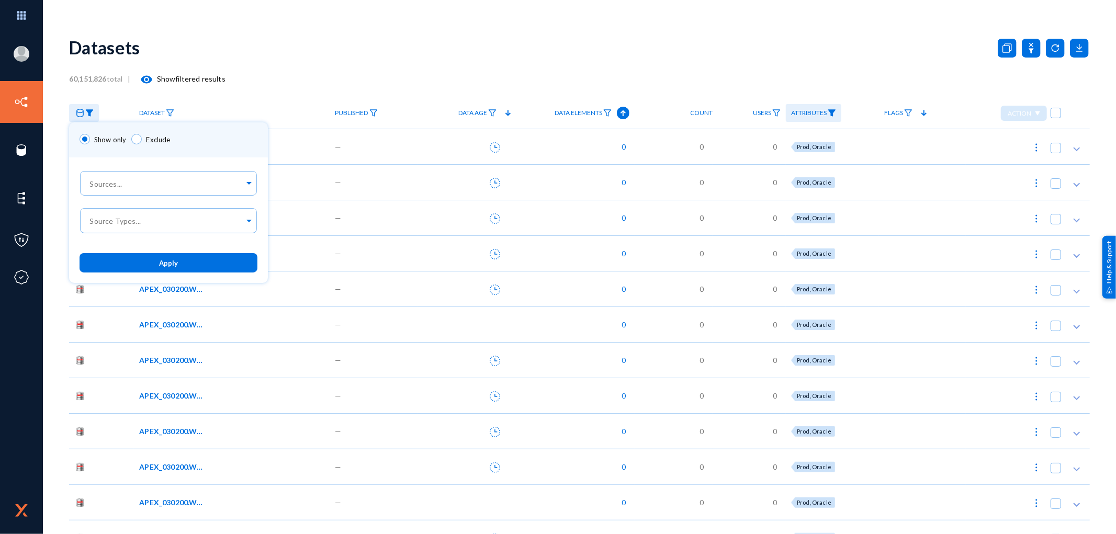
click at [833, 111] on div at bounding box center [558, 267] width 1116 height 534
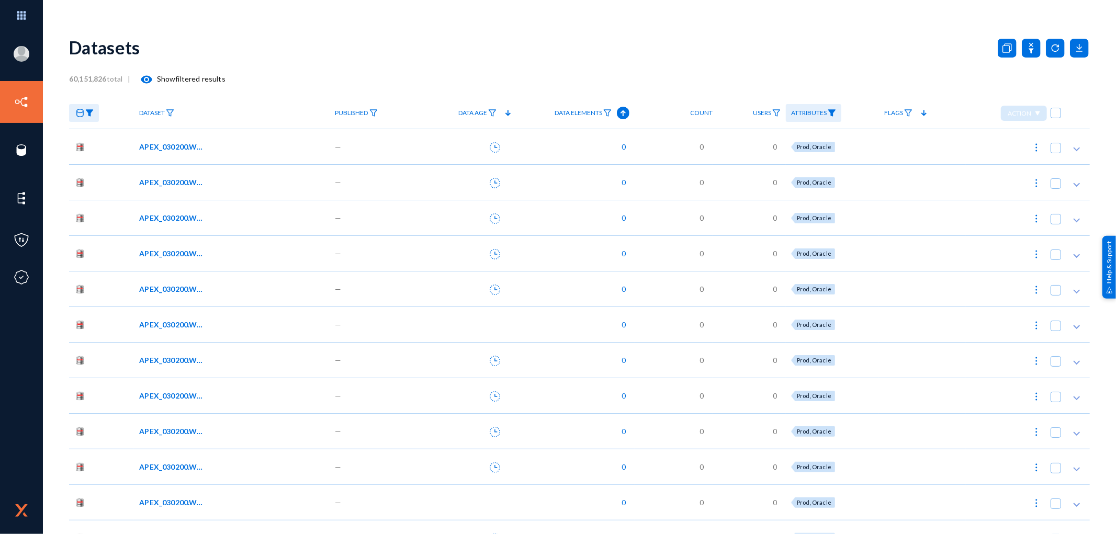
click at [833, 111] on img at bounding box center [832, 112] width 8 height 7
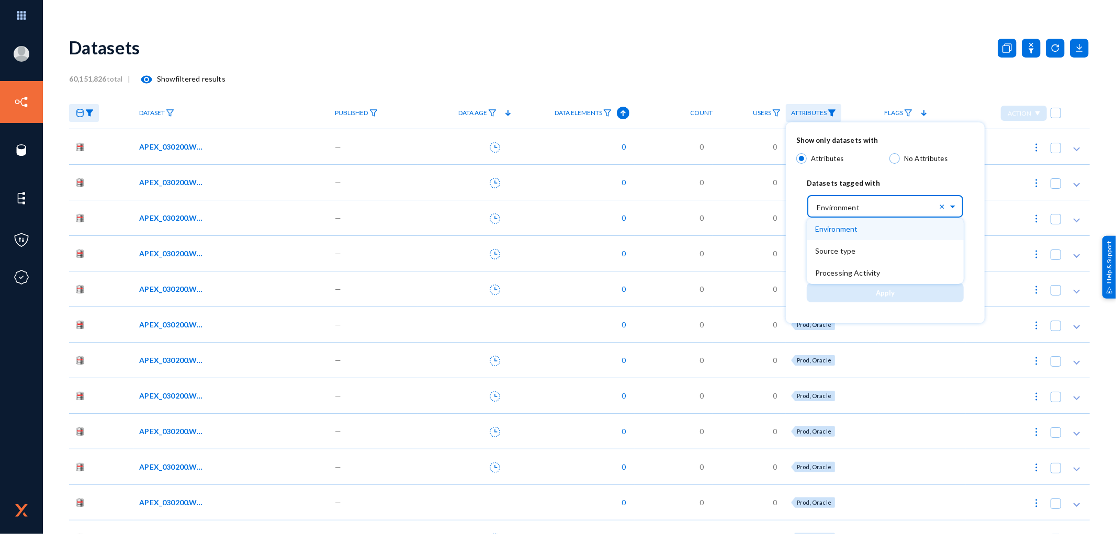
click at [874, 208] on input "text" at bounding box center [890, 206] width 147 height 18
click at [845, 249] on span "Source type" at bounding box center [835, 250] width 41 height 9
click at [851, 252] on input "text" at bounding box center [883, 255] width 136 height 10
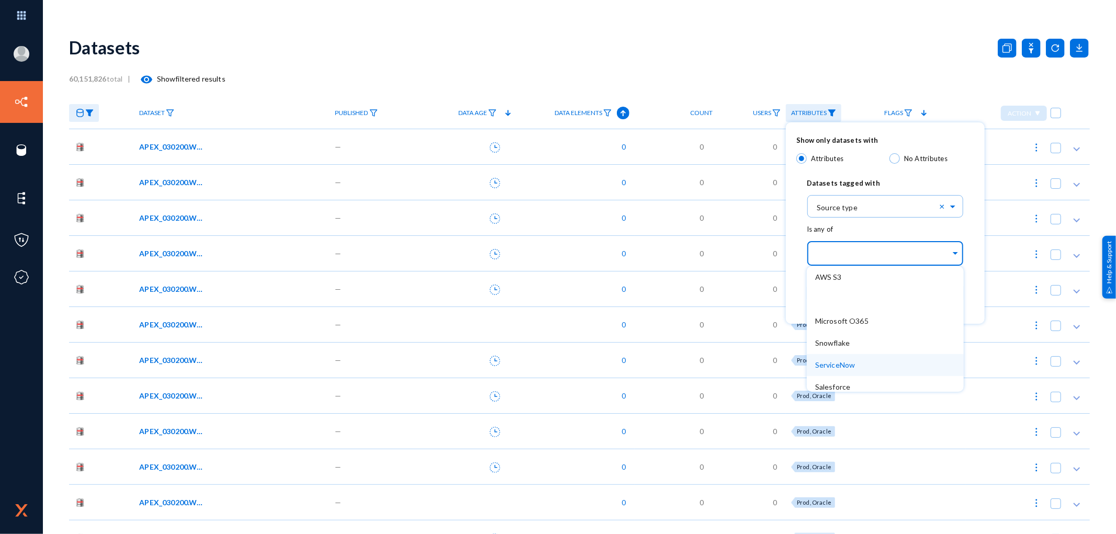
click at [93, 112] on div at bounding box center [558, 267] width 1116 height 534
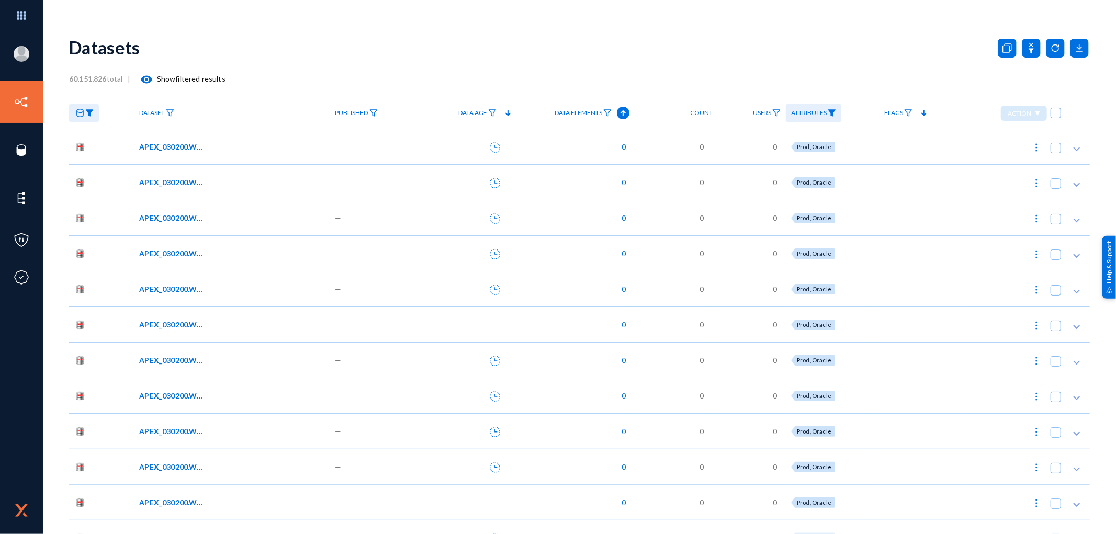
click at [91, 112] on img at bounding box center [89, 112] width 8 height 7
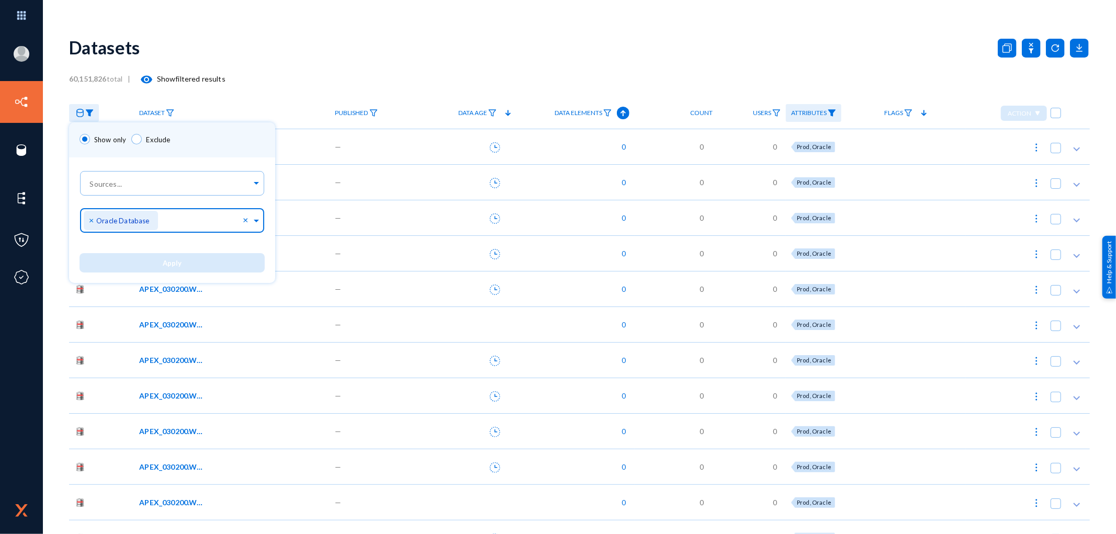
click at [252, 220] on span at bounding box center [256, 219] width 9 height 11
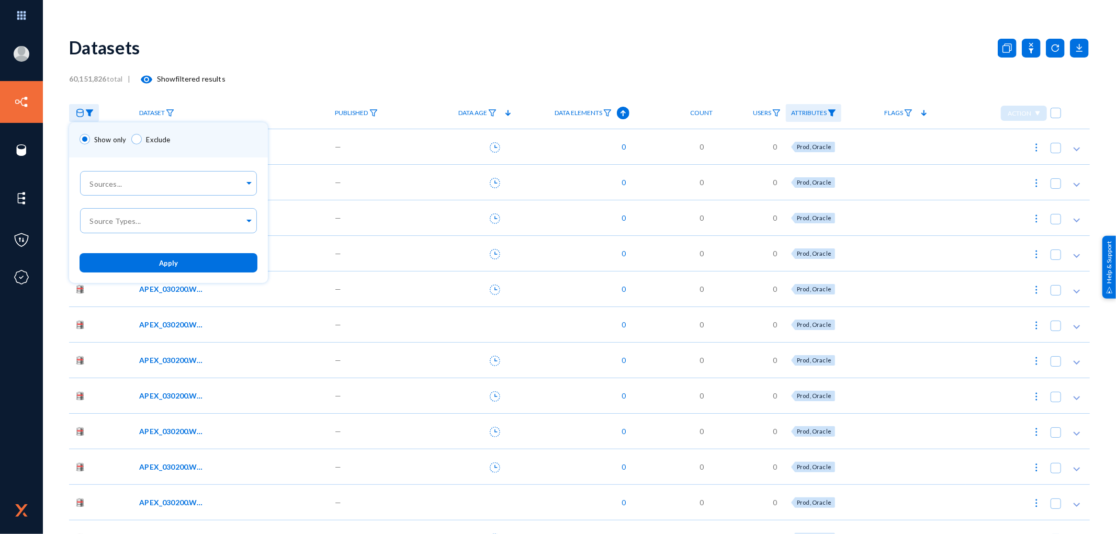
click at [280, 108] on div at bounding box center [558, 267] width 1116 height 534
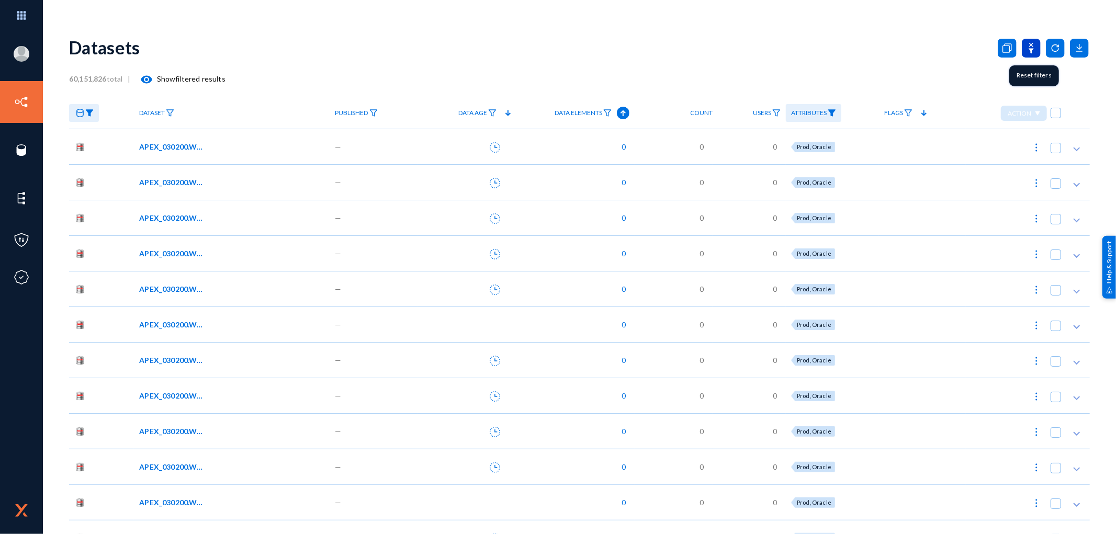
click at [1029, 44] on icon at bounding box center [1031, 48] width 5 height 10
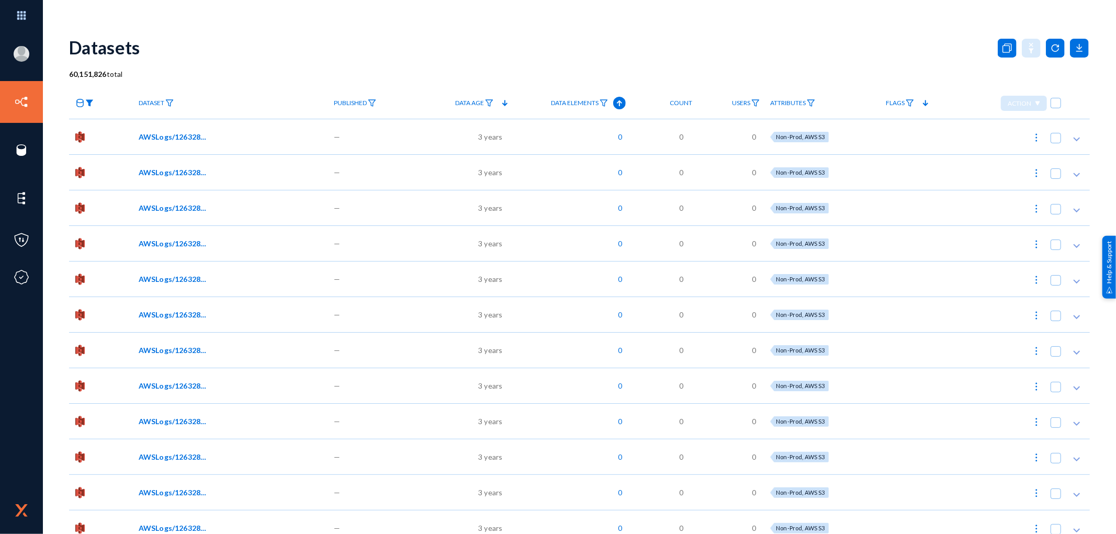
click at [88, 104] on img at bounding box center [89, 102] width 8 height 7
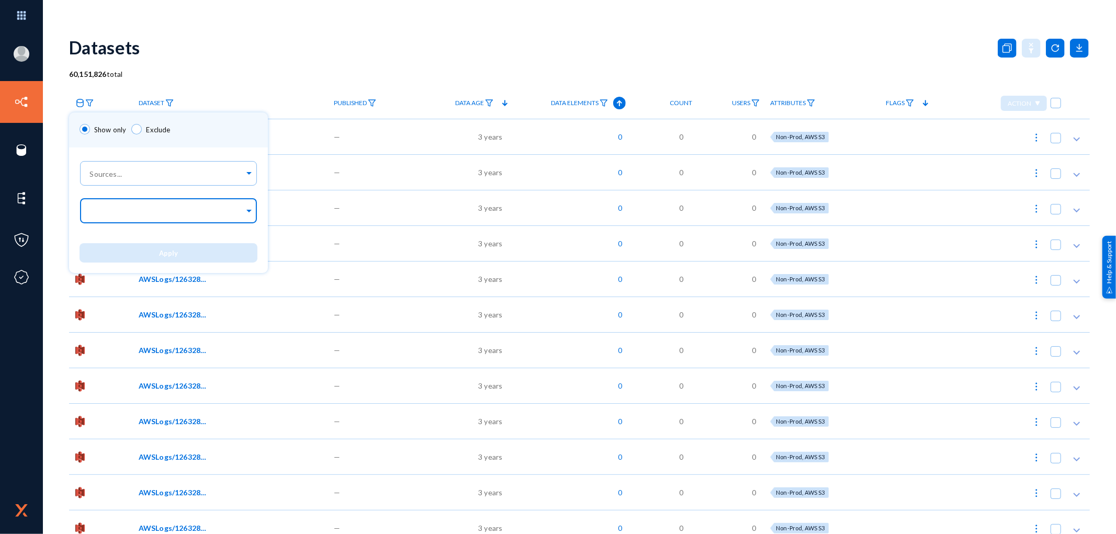
click at [143, 210] on input "text" at bounding box center [166, 212] width 156 height 10
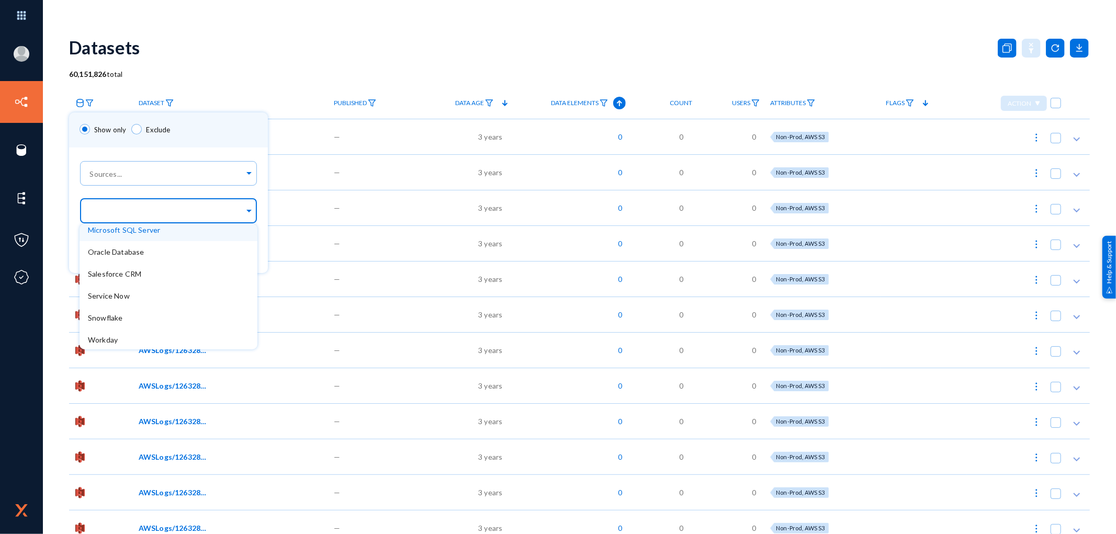
scroll to position [72, 0]
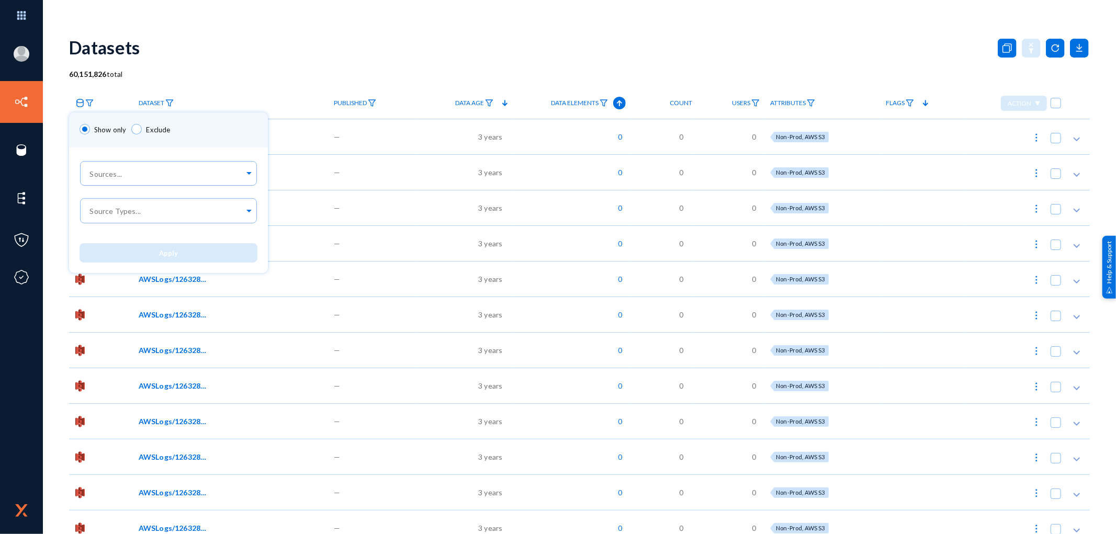
click at [813, 103] on div at bounding box center [558, 267] width 1116 height 534
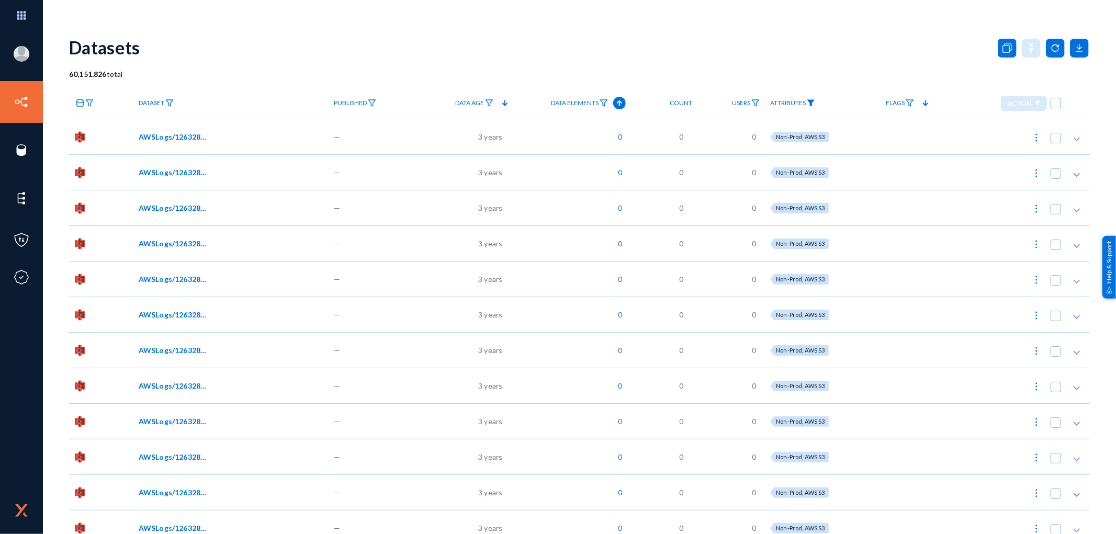
click at [813, 103] on img at bounding box center [811, 102] width 8 height 7
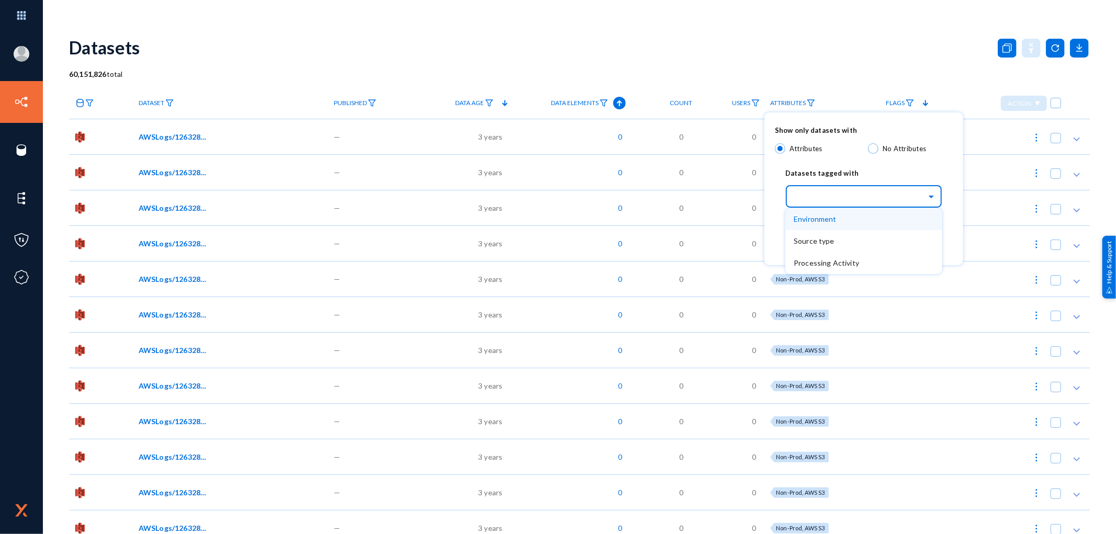
click at [850, 199] on input "text" at bounding box center [869, 196] width 147 height 18
click at [829, 239] on span "Source type" at bounding box center [814, 241] width 41 height 9
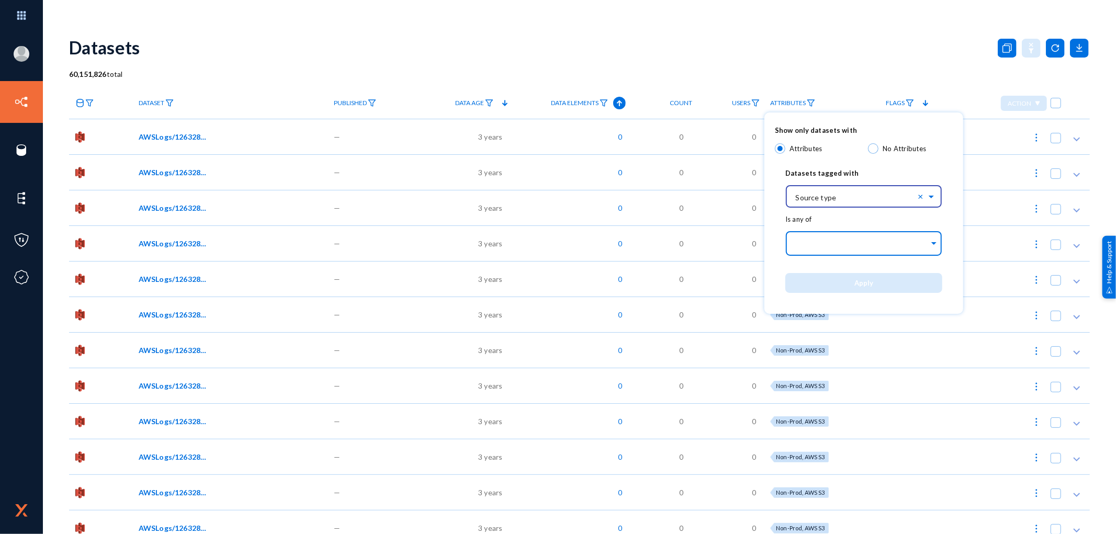
click at [903, 250] on div at bounding box center [862, 244] width 136 height 18
click at [958, 300] on div "Show only datasets with Attributes No Attributes Datasets tagged with Select...…" at bounding box center [864, 213] width 199 height 201
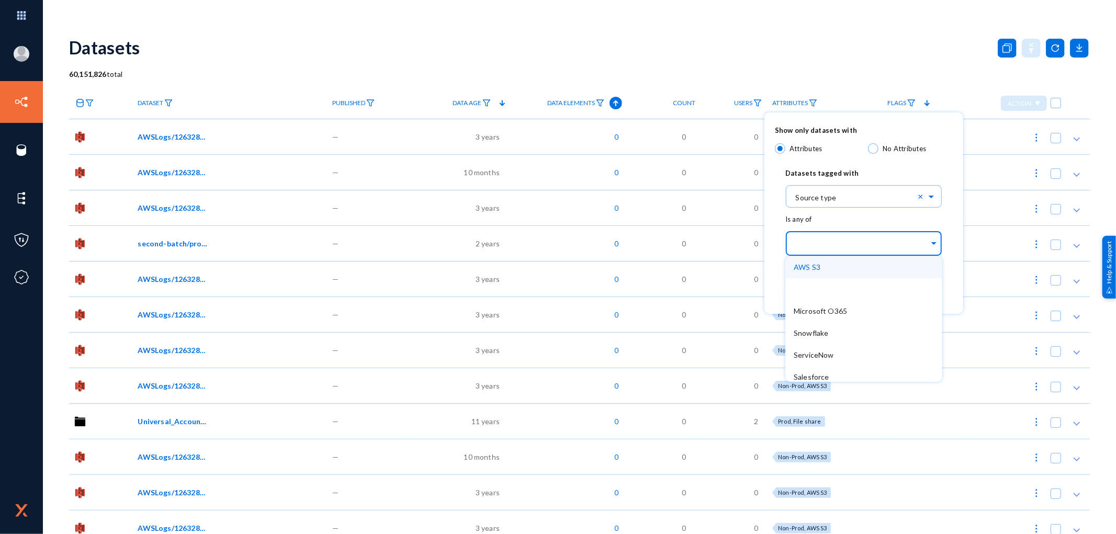
click at [823, 247] on input "text" at bounding box center [862, 245] width 136 height 10
click at [956, 144] on div "Show only datasets with Attributes No Attributes Datasets tagged with Select...…" at bounding box center [864, 213] width 199 height 201
click at [892, 249] on input "text" at bounding box center [862, 245] width 136 height 10
click at [87, 102] on div at bounding box center [558, 267] width 1116 height 534
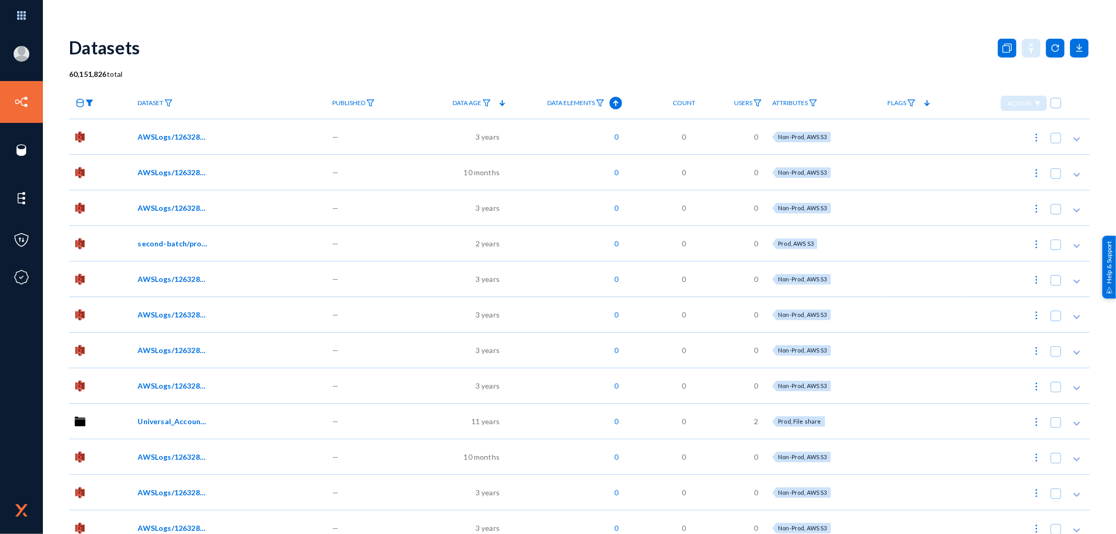
click at [87, 102] on img at bounding box center [89, 102] width 8 height 7
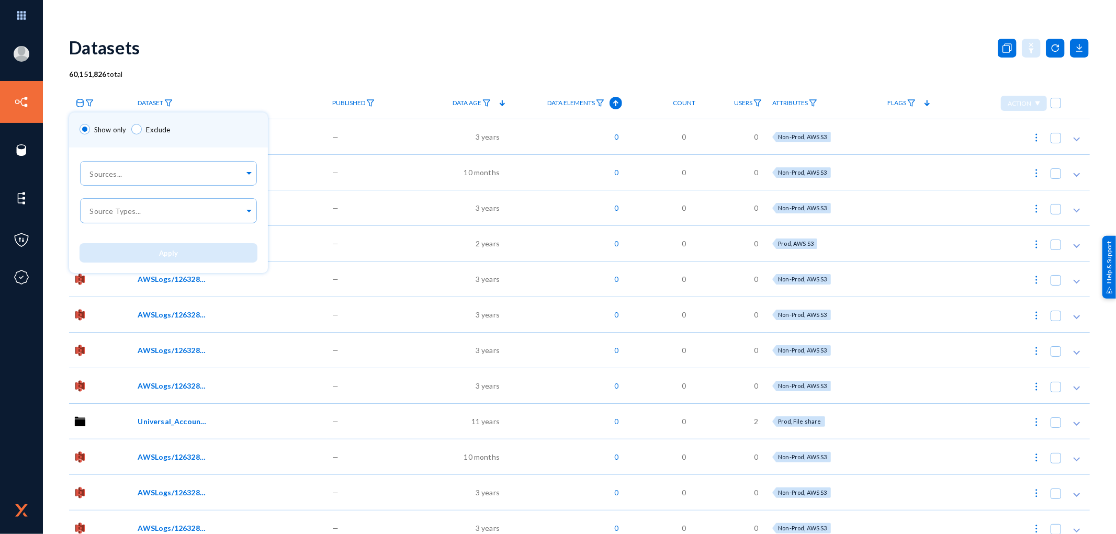
click at [539, 37] on div at bounding box center [558, 267] width 1116 height 534
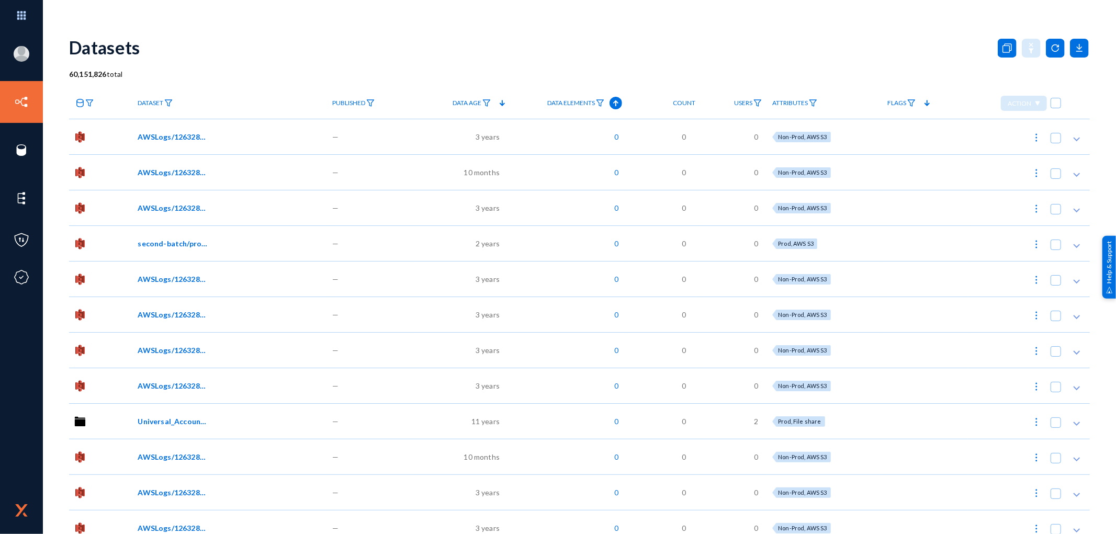
click at [818, 105] on link "Attributes" at bounding box center [794, 103] width 55 height 18
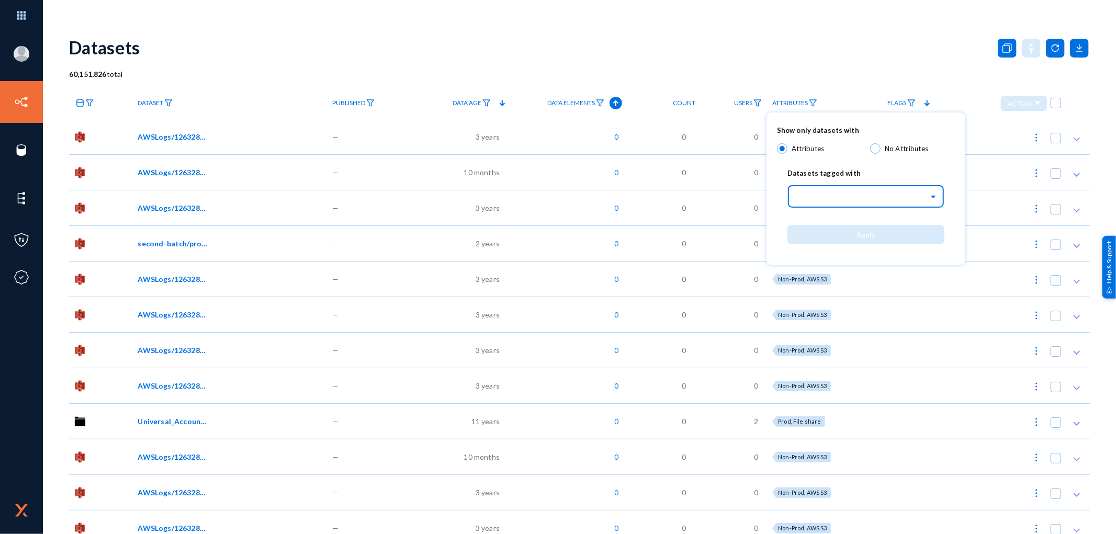
click at [824, 199] on div "Select..." at bounding box center [862, 195] width 133 height 12
click at [818, 246] on div "Source type" at bounding box center [866, 241] width 157 height 22
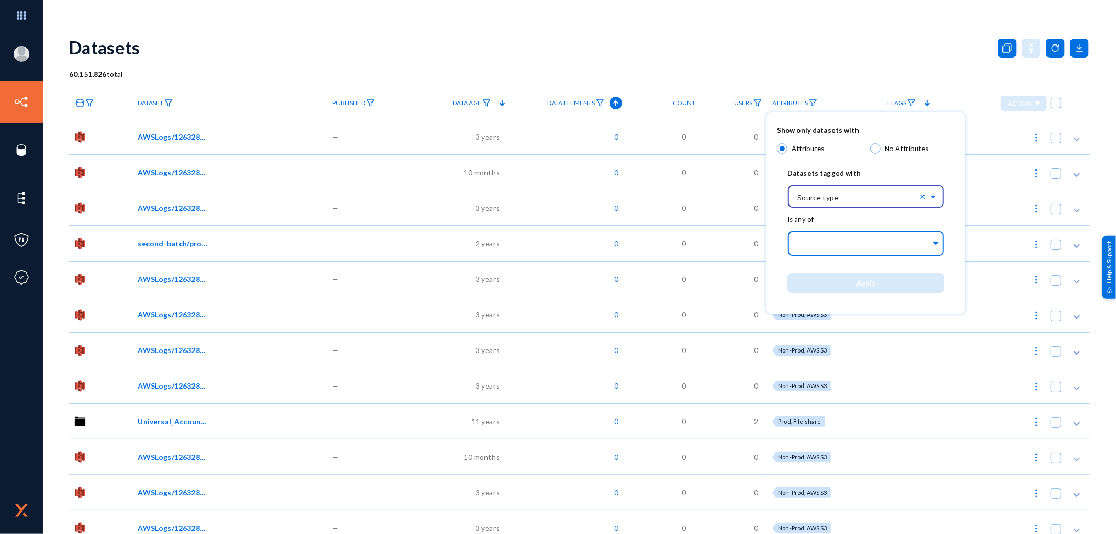
click at [818, 245] on input "text" at bounding box center [864, 245] width 136 height 10
click at [861, 203] on input "text" at bounding box center [871, 196] width 147 height 18
